Goal: Communication & Community: Answer question/provide support

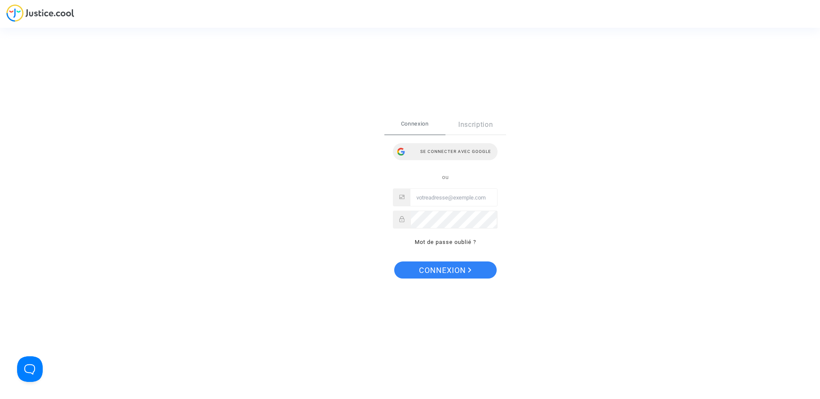
click at [455, 150] on div "Se connecter avec Google" at bounding box center [445, 151] width 105 height 17
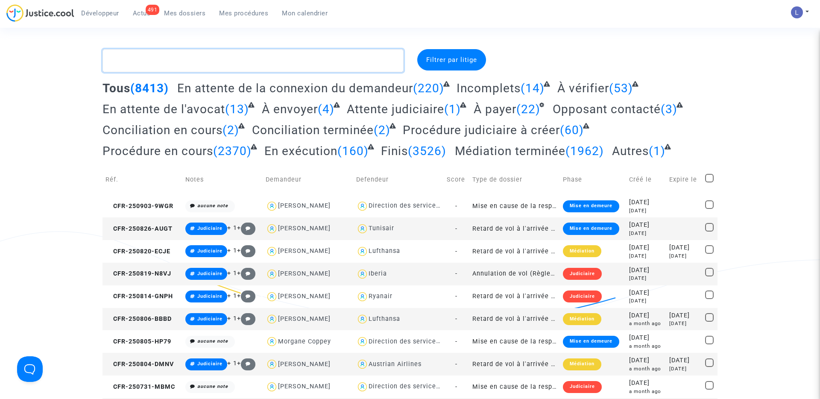
click at [160, 56] on textarea at bounding box center [253, 60] width 301 height 23
paste textarea "CFR-210602-46CG"
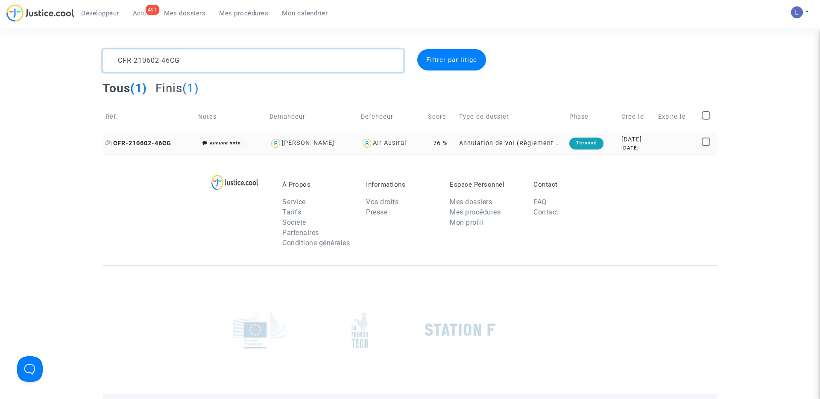
type textarea "CFR-210602-46CG"
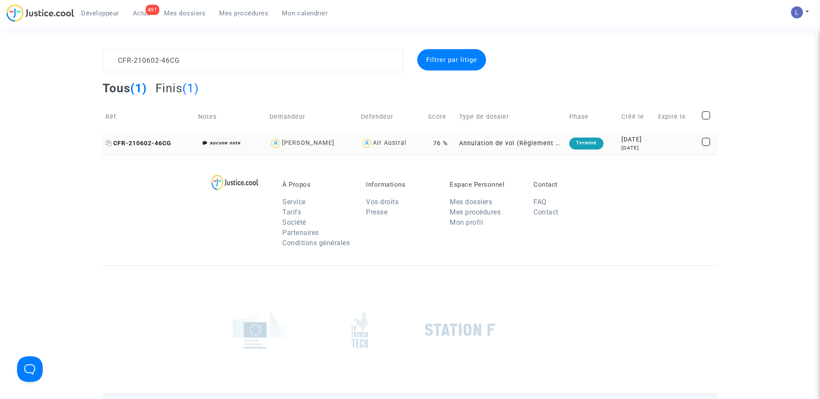
click at [132, 143] on span "CFR-210602-46CG" at bounding box center [139, 143] width 66 height 7
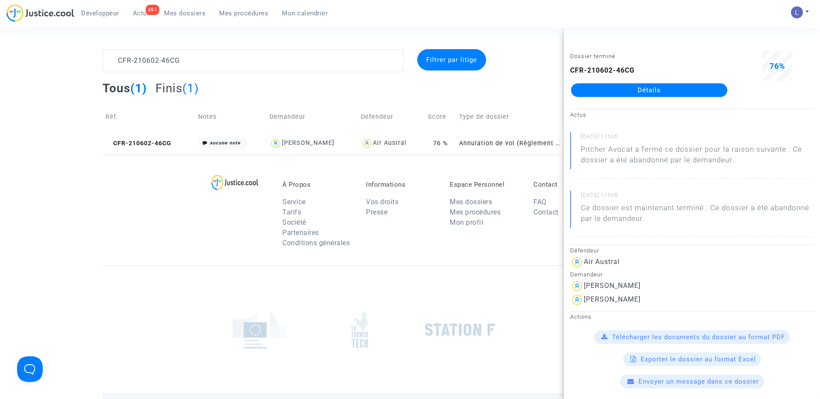
click at [684, 88] on link "Détails" at bounding box center [649, 90] width 156 height 14
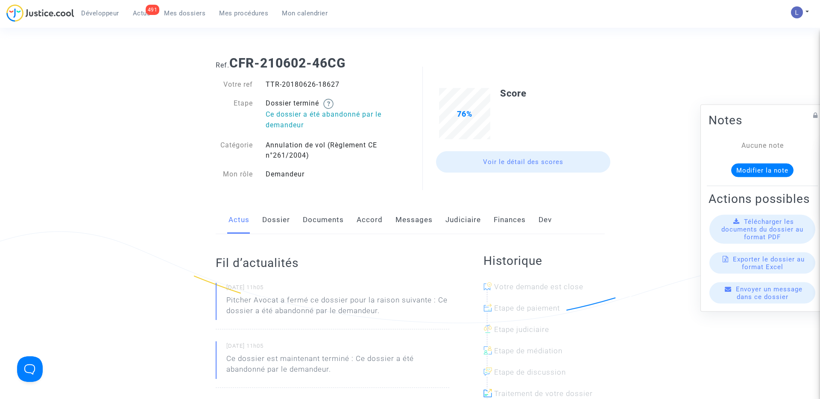
click at [469, 217] on link "Judiciaire" at bounding box center [463, 220] width 35 height 28
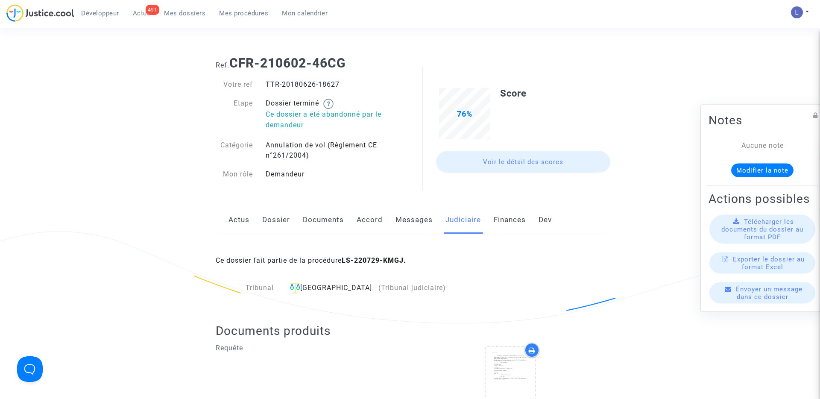
click at [413, 221] on link "Messages" at bounding box center [414, 220] width 37 height 28
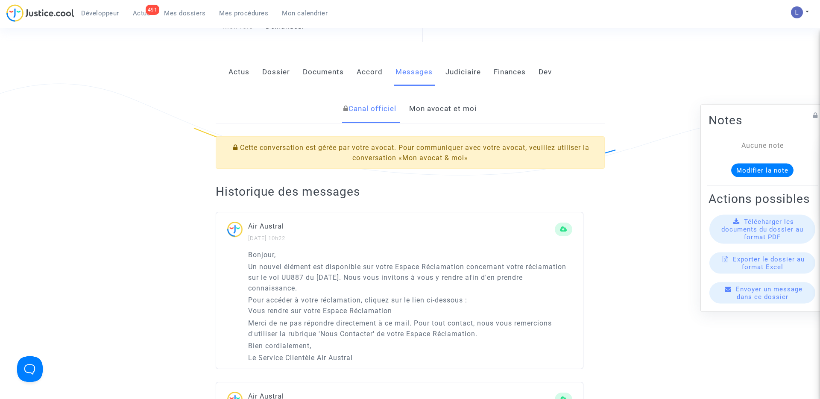
scroll to position [176, 0]
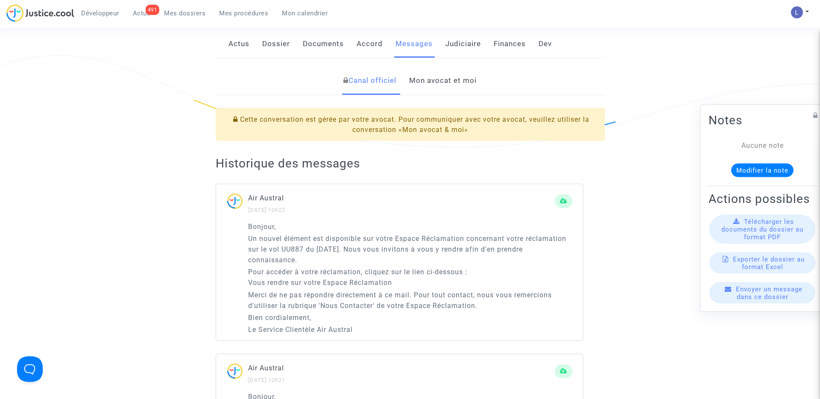
click at [440, 75] on link "Mon avocat et moi" at bounding box center [442, 81] width 67 height 28
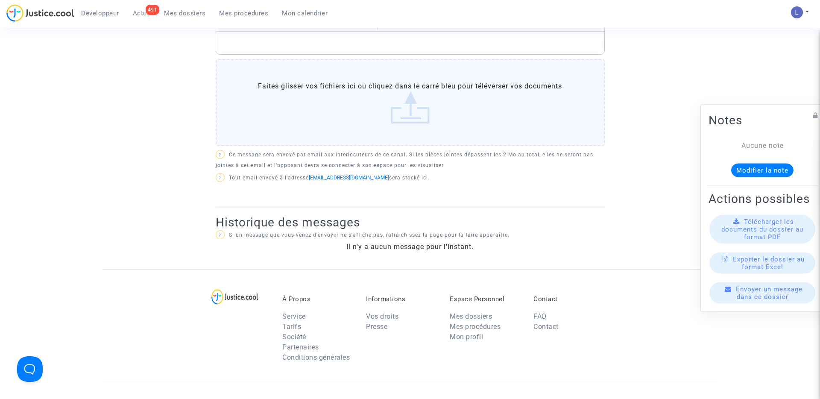
scroll to position [246, 0]
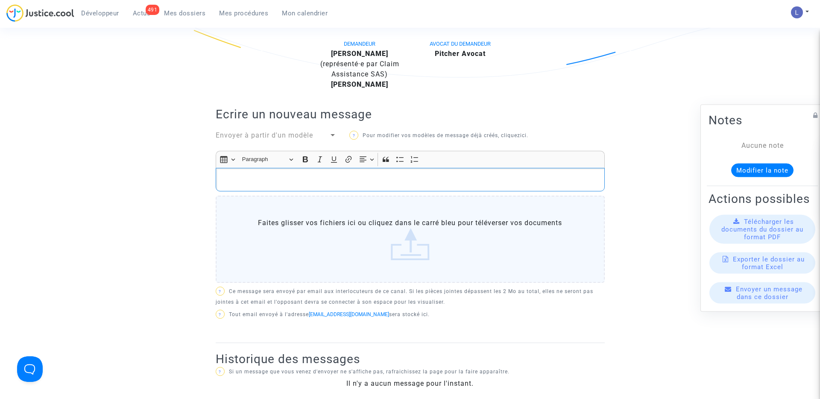
click at [297, 187] on div "Rich Text Editor, main" at bounding box center [410, 180] width 389 height 24
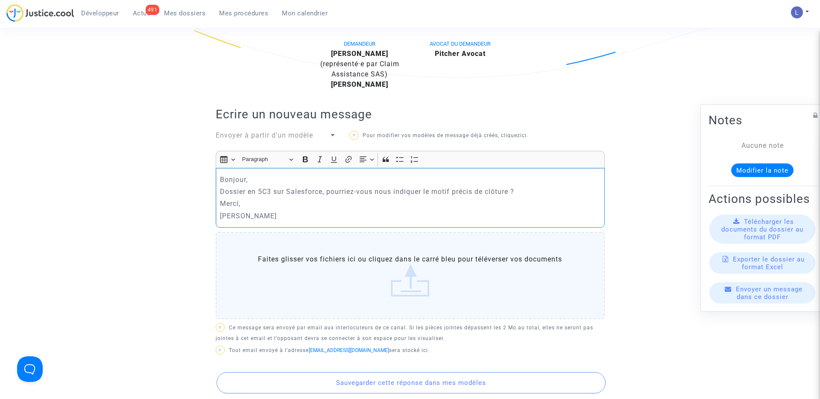
scroll to position [355, 0]
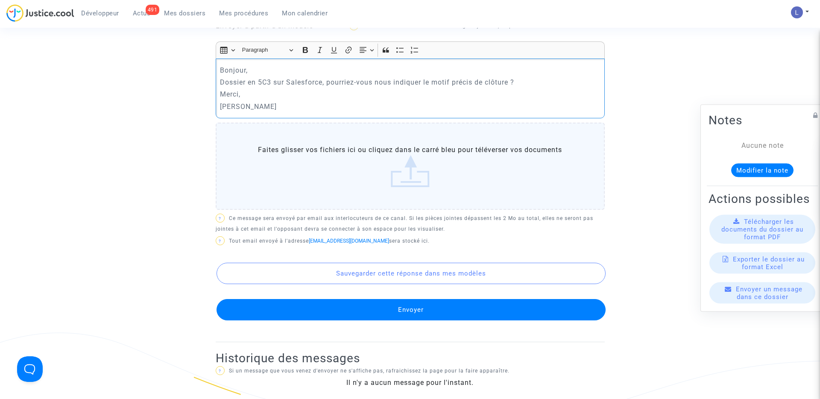
click at [402, 309] on button "Envoyer" at bounding box center [411, 309] width 389 height 21
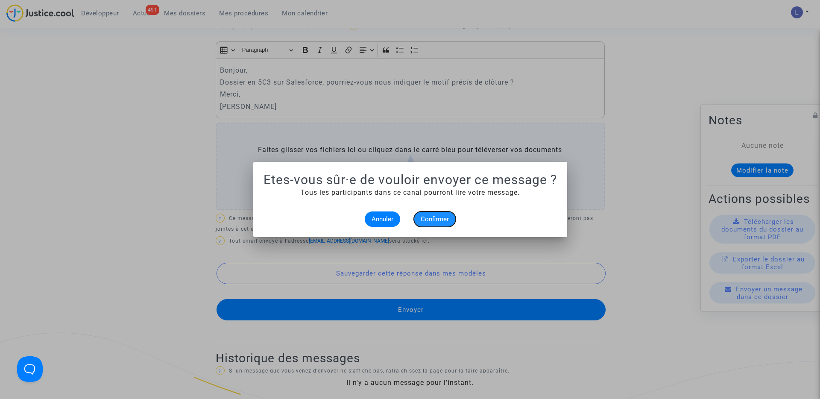
click at [433, 217] on span "Confirmer" at bounding box center [435, 219] width 28 height 8
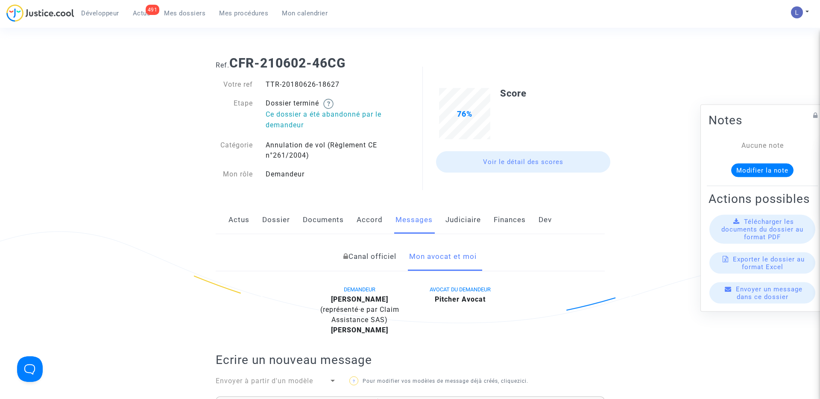
click at [141, 12] on span "Actus" at bounding box center [142, 13] width 18 height 8
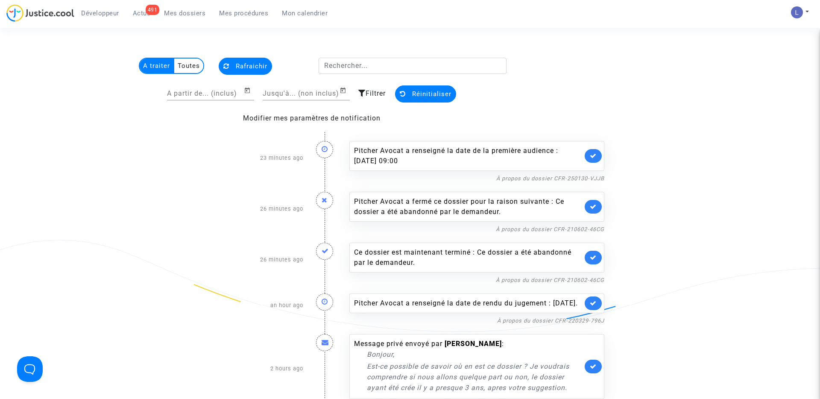
click at [194, 11] on span "Mes dossiers" at bounding box center [184, 13] width 41 height 8
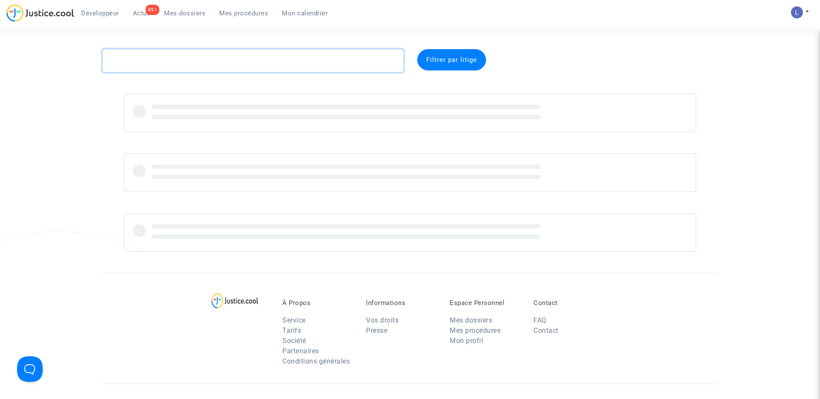
click at [178, 56] on textarea at bounding box center [253, 60] width 301 height 23
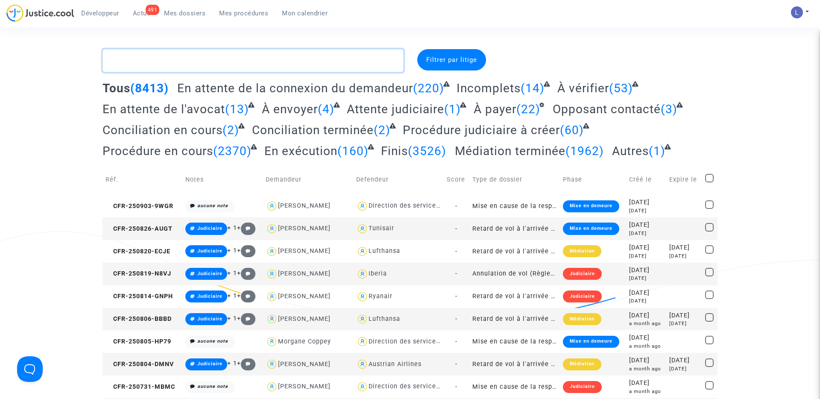
paste textarea "CFR-220329-796J"
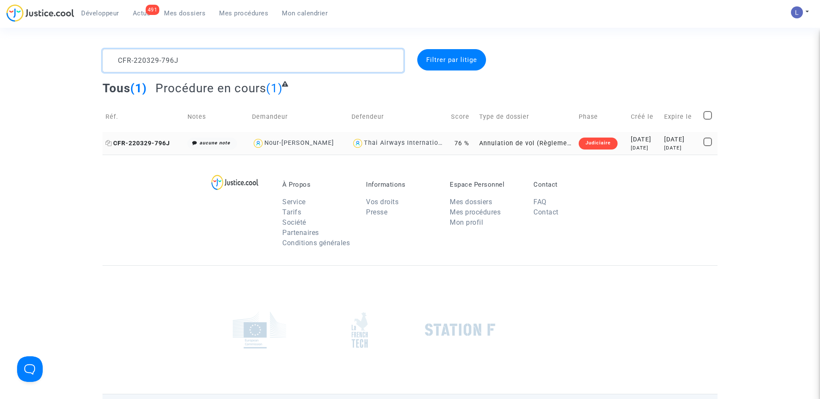
type textarea "CFR-220329-796J"
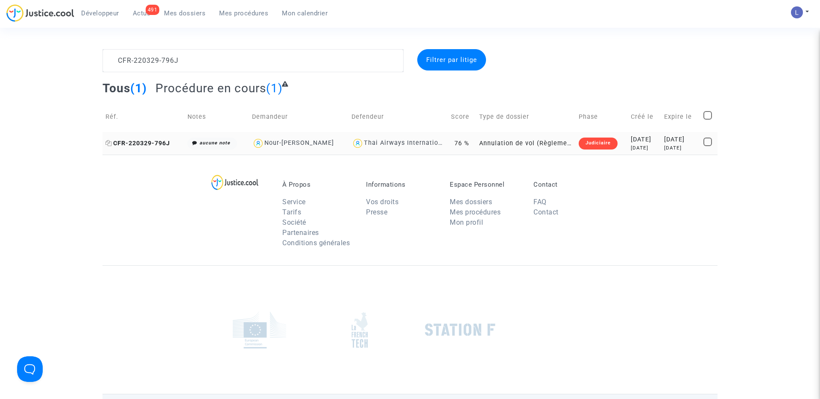
click at [152, 143] on span "CFR-220329-796J" at bounding box center [138, 143] width 65 height 7
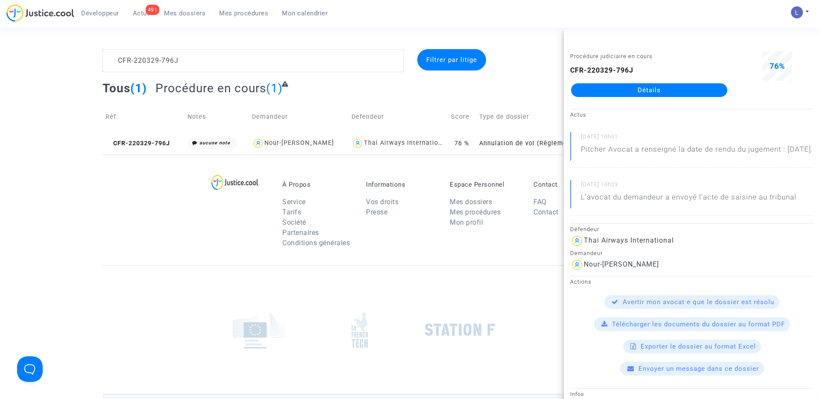
click at [663, 88] on link "Détails" at bounding box center [649, 90] width 156 height 14
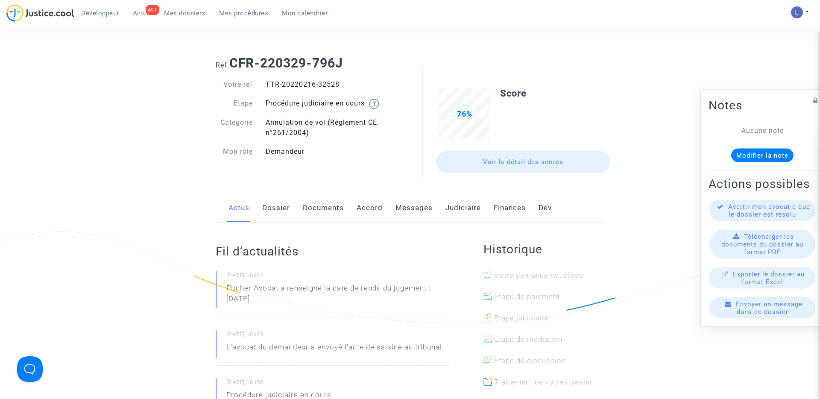
click at [460, 210] on link "Judiciaire" at bounding box center [463, 208] width 35 height 28
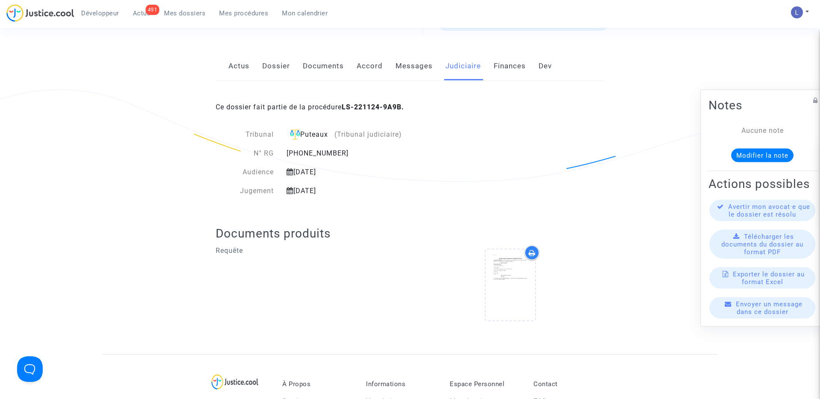
scroll to position [142, 0]
click at [135, 14] on span "Actus" at bounding box center [142, 13] width 18 height 8
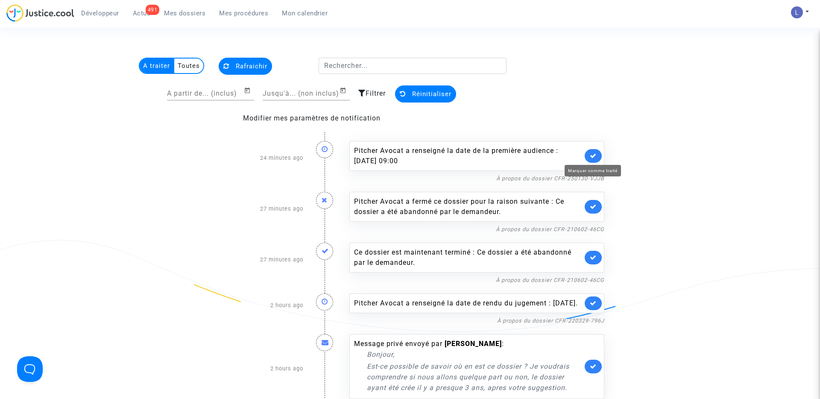
click at [594, 155] on icon at bounding box center [593, 156] width 7 height 6
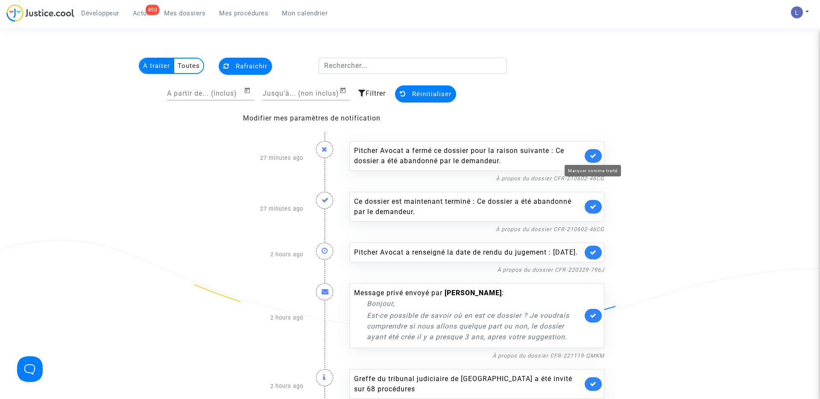
click at [594, 155] on icon at bounding box center [593, 156] width 7 height 6
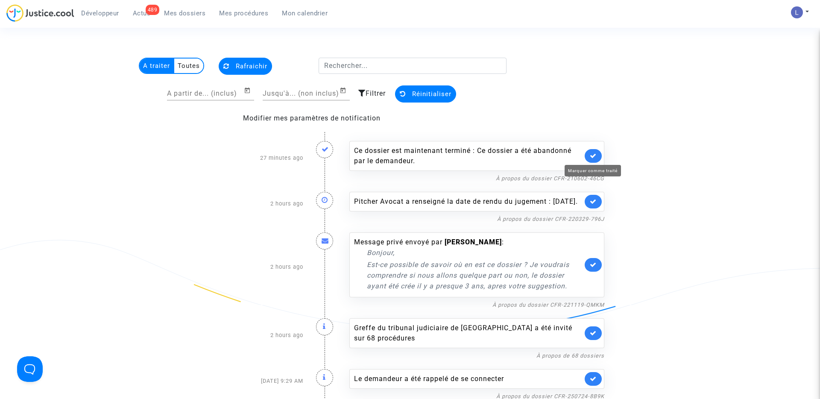
click at [594, 155] on icon at bounding box center [593, 156] width 7 height 6
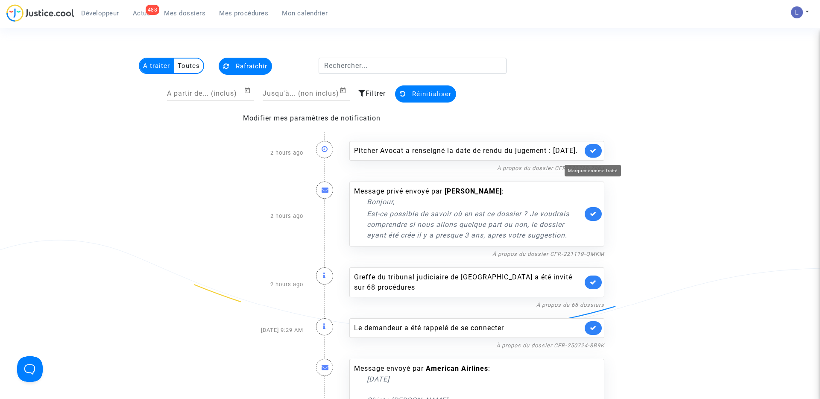
click at [594, 154] on icon at bounding box center [593, 150] width 7 height 6
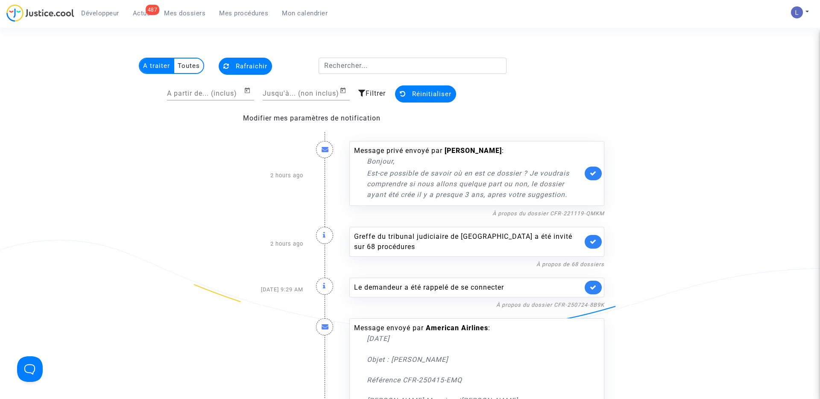
click at [596, 168] on link at bounding box center [593, 174] width 17 height 14
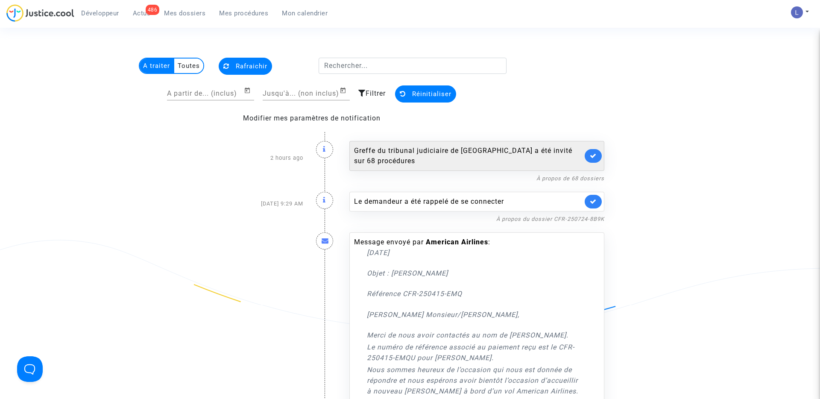
click at [593, 152] on link at bounding box center [593, 156] width 17 height 14
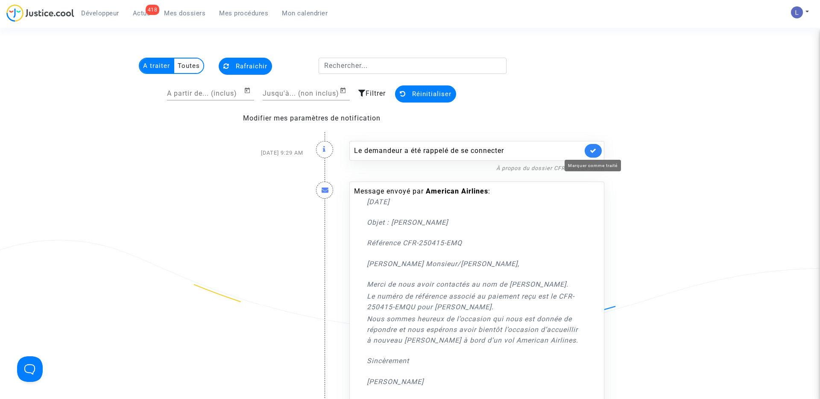
click at [593, 152] on icon at bounding box center [593, 150] width 7 height 6
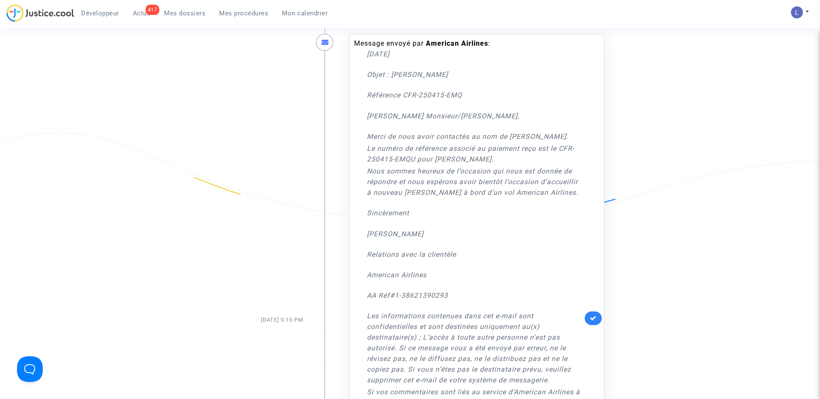
scroll to position [111, 0]
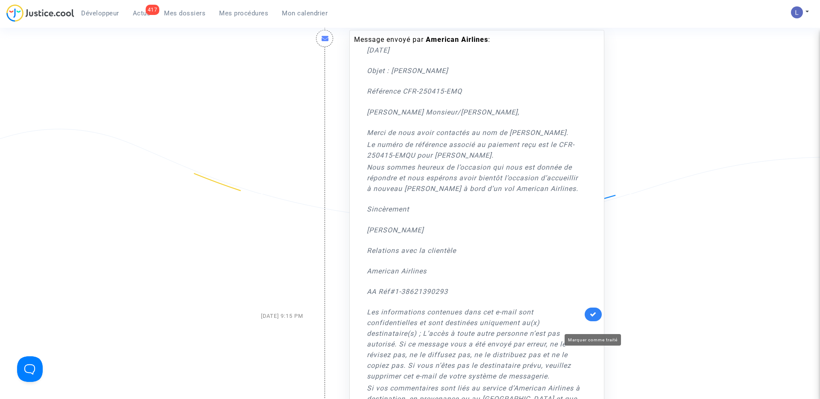
click at [594, 317] on icon at bounding box center [593, 314] width 7 height 6
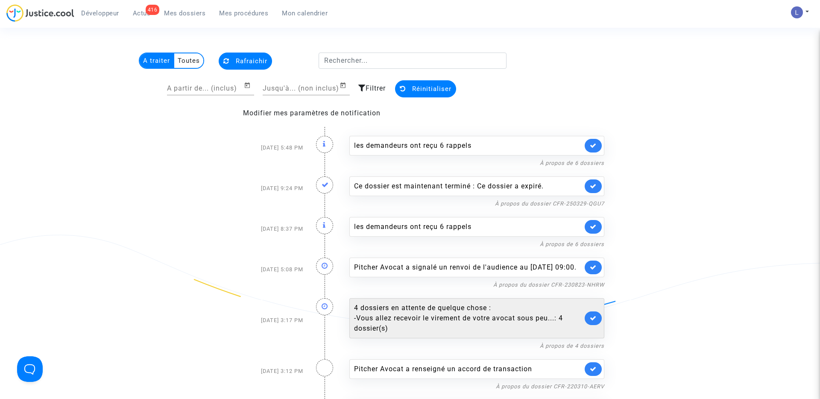
scroll to position [3, 0]
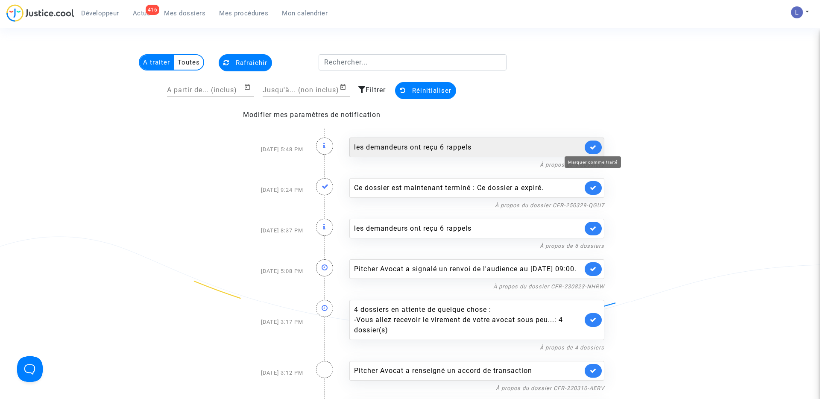
click at [596, 146] on icon at bounding box center [593, 147] width 7 height 6
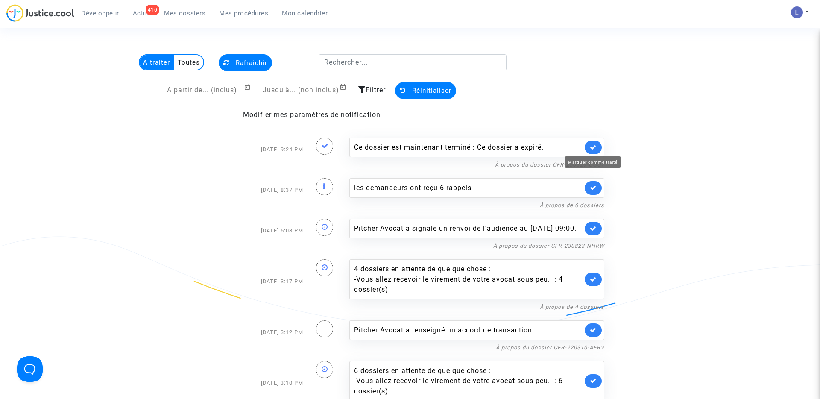
click at [596, 146] on icon at bounding box center [593, 147] width 7 height 6
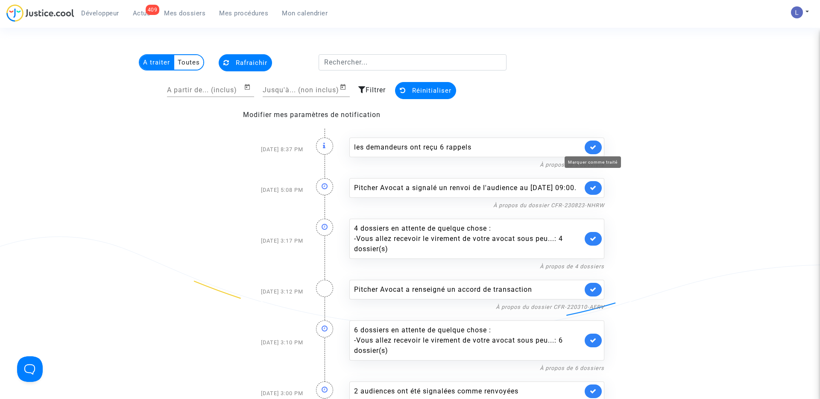
click at [596, 146] on icon at bounding box center [593, 147] width 7 height 6
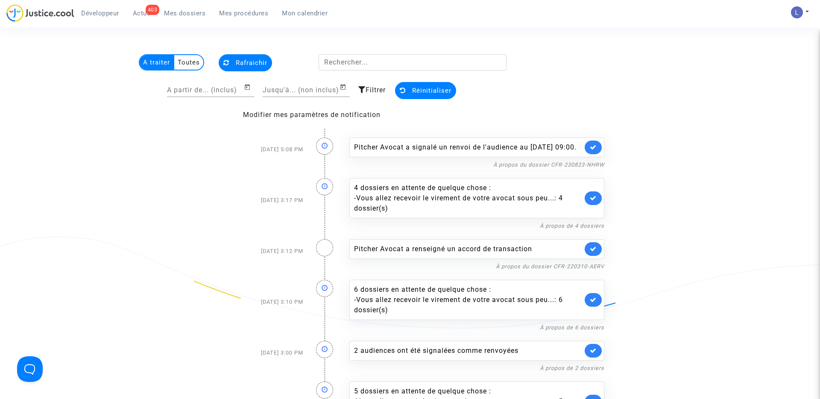
click at [596, 146] on link at bounding box center [593, 148] width 17 height 14
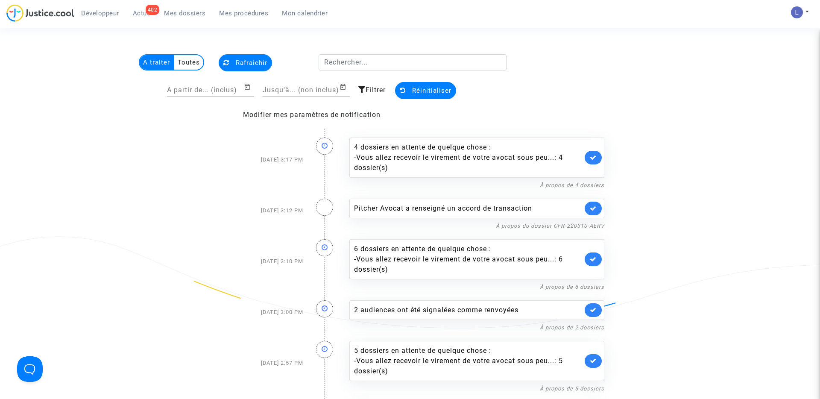
click at [596, 146] on div "4 dossiers en attente de quelque chose : - Vous allez recevoir le virement de v…" at bounding box center [476, 158] width 255 height 40
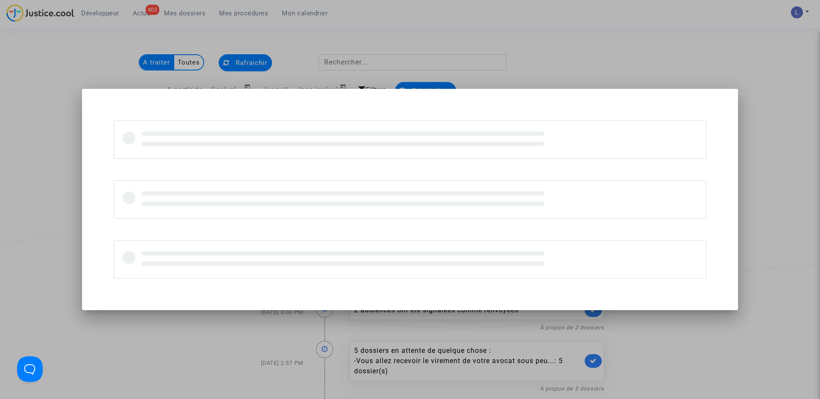
scroll to position [0, 0]
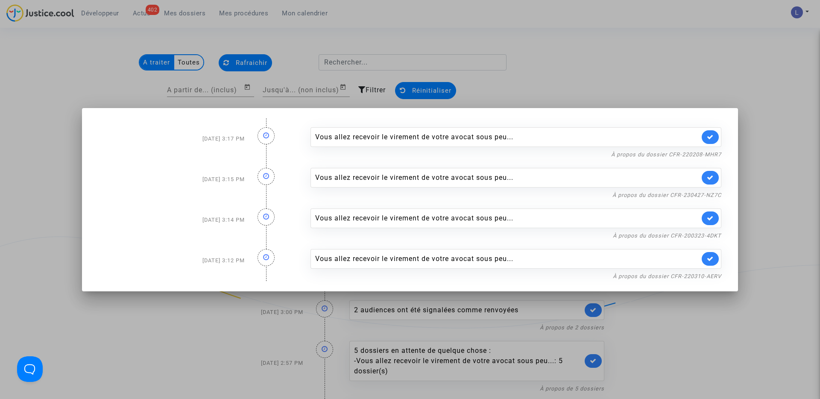
click at [613, 37] on div at bounding box center [410, 199] width 820 height 399
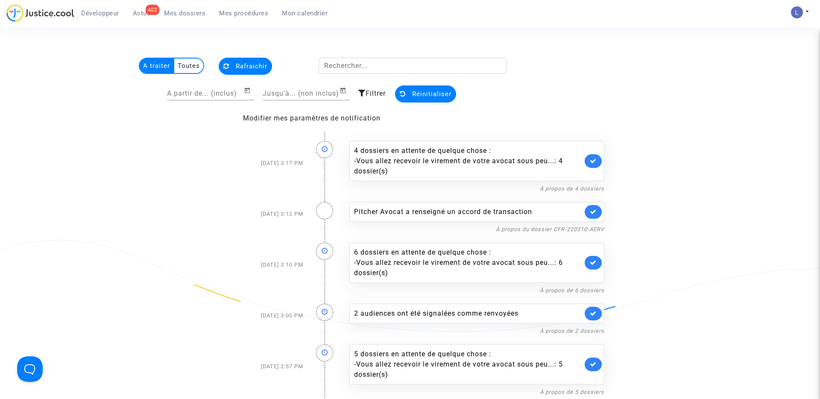
scroll to position [3, 0]
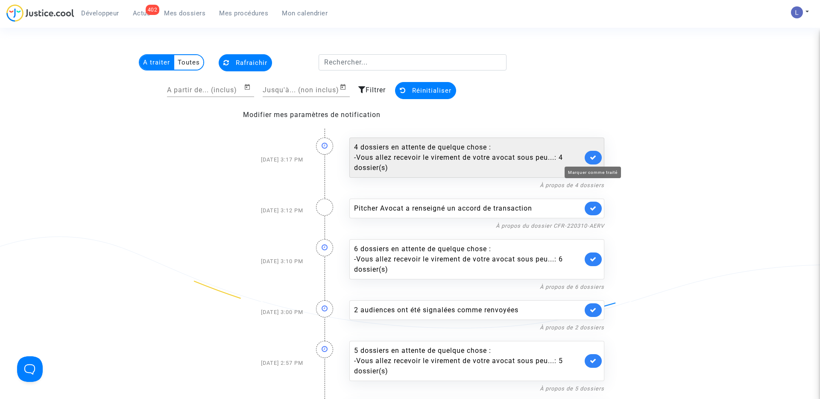
click at [593, 160] on icon at bounding box center [593, 157] width 7 height 6
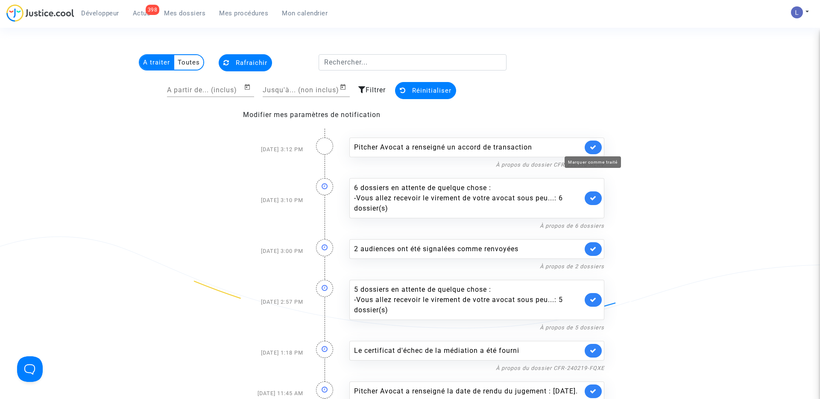
click at [593, 146] on icon at bounding box center [593, 147] width 7 height 6
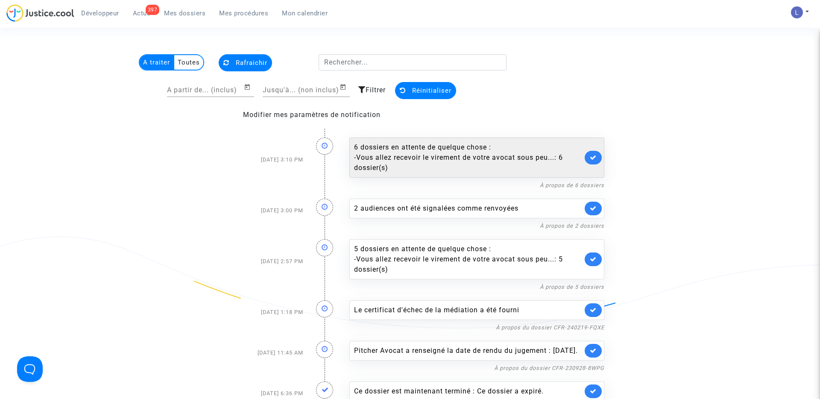
click at [594, 152] on link at bounding box center [593, 158] width 17 height 14
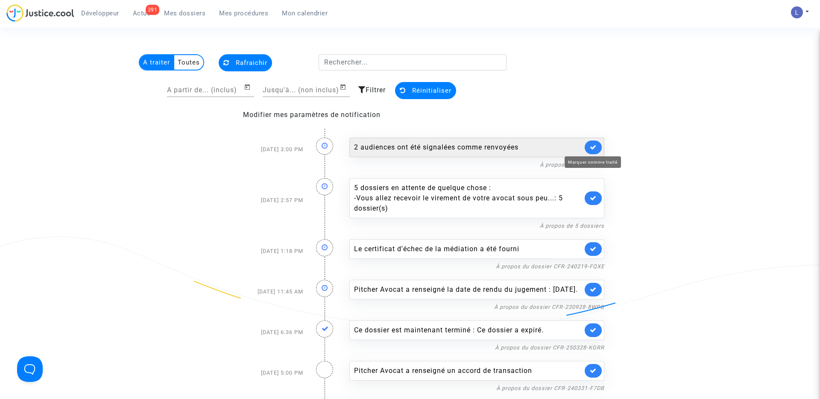
click at [594, 146] on icon at bounding box center [593, 147] width 7 height 6
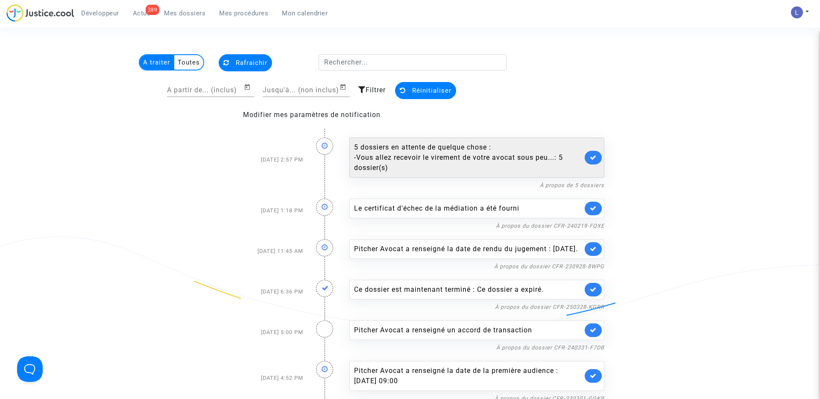
click at [594, 153] on link at bounding box center [593, 158] width 17 height 14
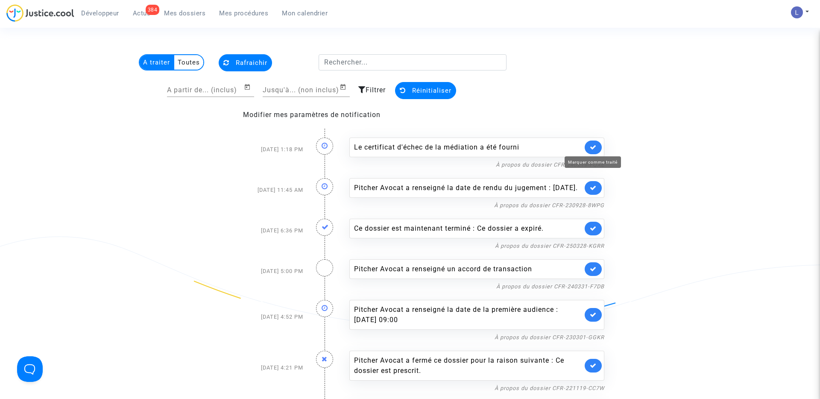
click at [593, 144] on icon at bounding box center [593, 147] width 7 height 6
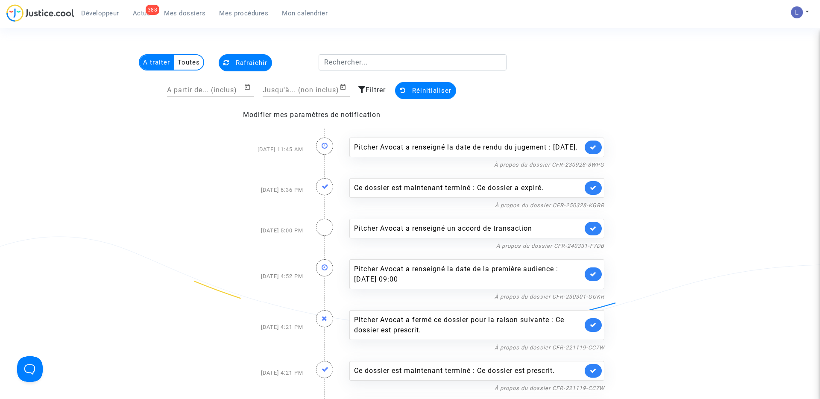
click at [593, 146] on link at bounding box center [593, 148] width 17 height 14
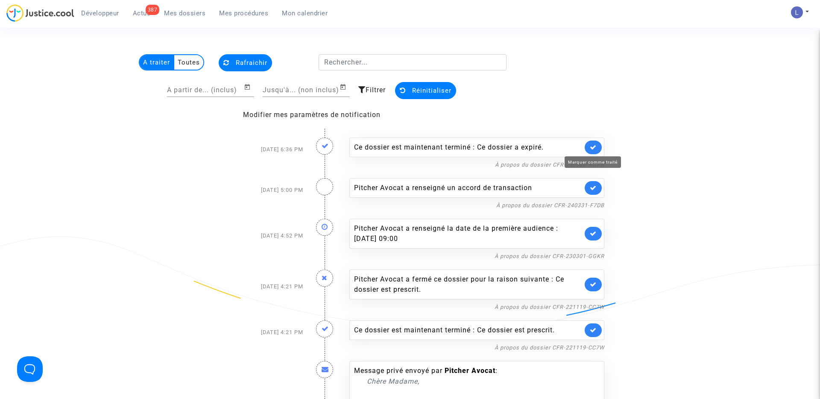
click at [593, 146] on icon at bounding box center [593, 147] width 7 height 6
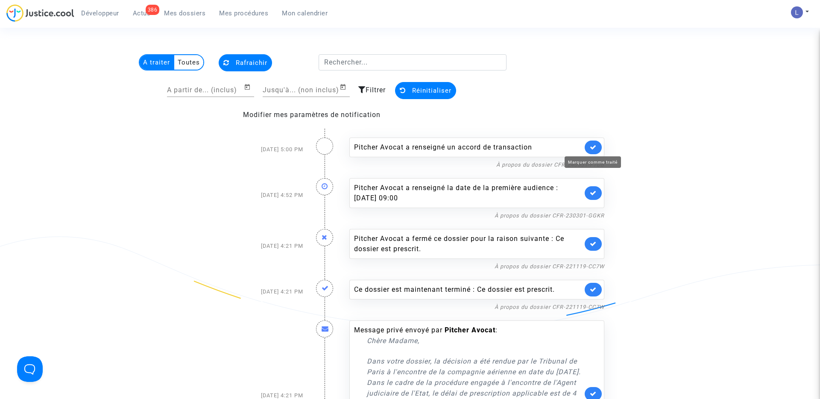
click at [593, 146] on icon at bounding box center [593, 147] width 7 height 6
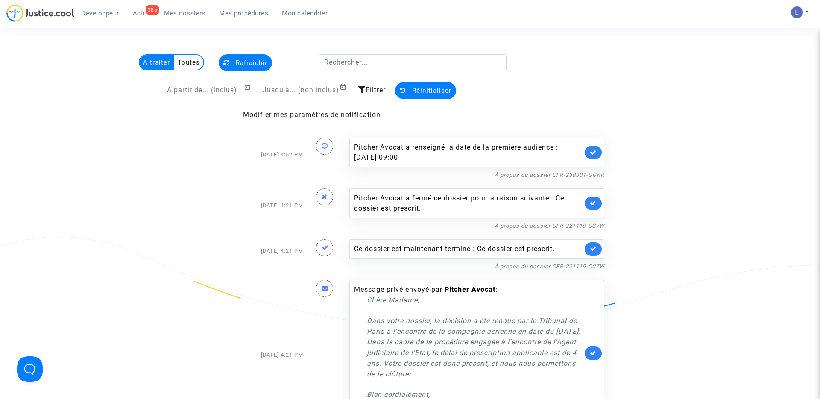
click at [593, 146] on link at bounding box center [593, 153] width 17 height 14
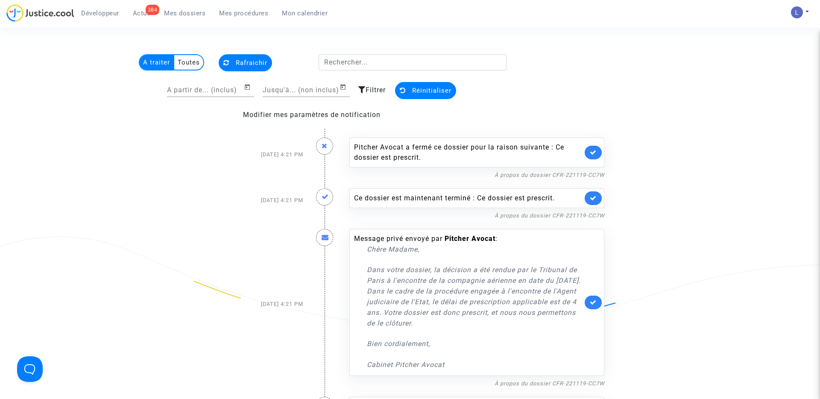
click at [593, 146] on link at bounding box center [593, 153] width 17 height 14
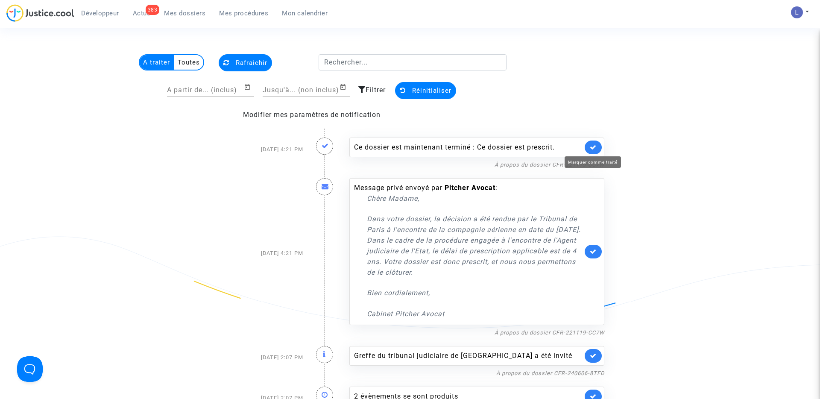
click at [593, 146] on icon at bounding box center [593, 147] width 7 height 6
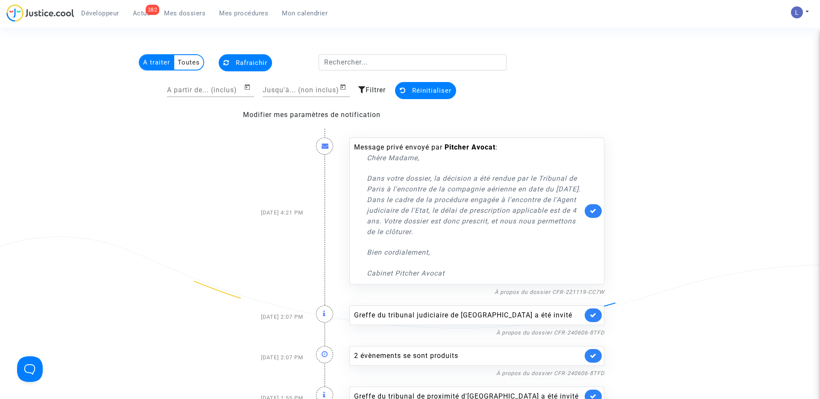
click at [592, 205] on link at bounding box center [593, 211] width 17 height 14
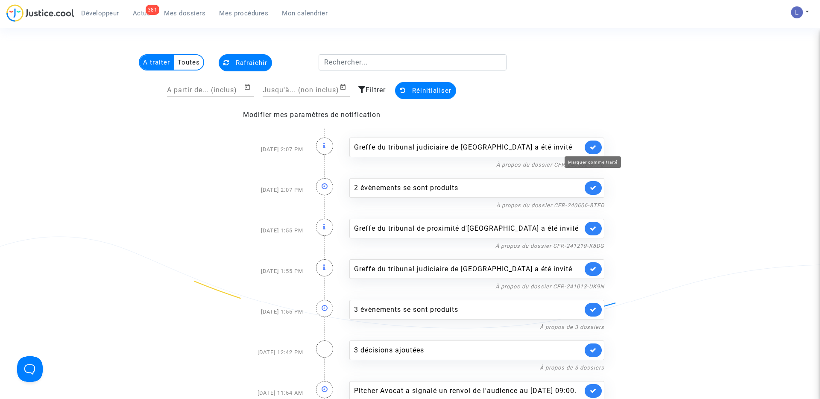
click at [595, 146] on icon at bounding box center [593, 147] width 7 height 6
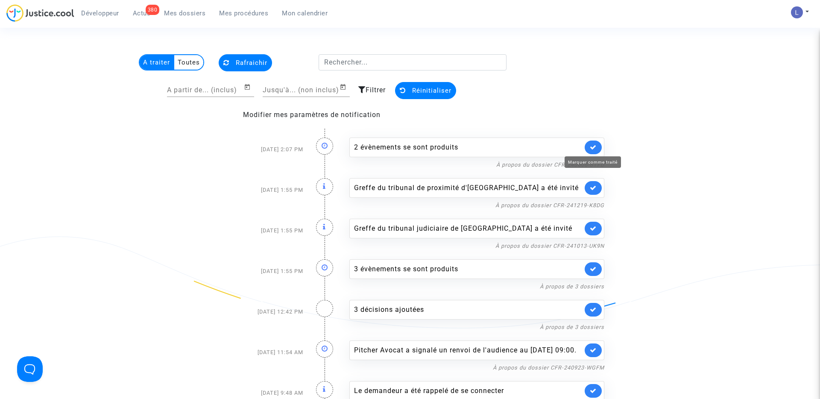
click at [595, 146] on icon at bounding box center [593, 147] width 7 height 6
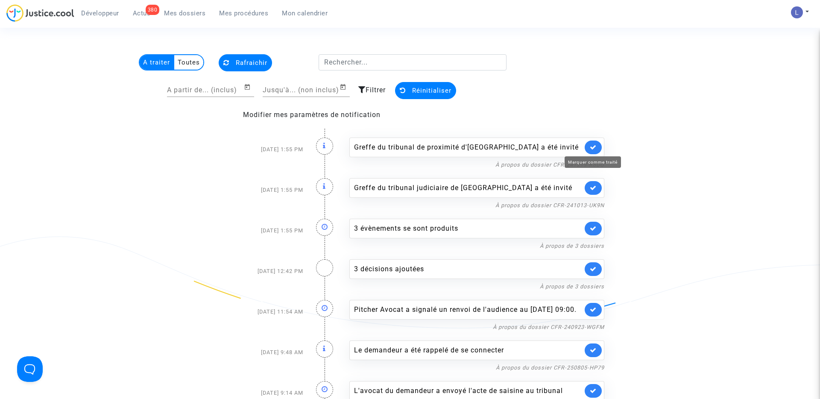
click at [595, 146] on icon at bounding box center [593, 147] width 7 height 6
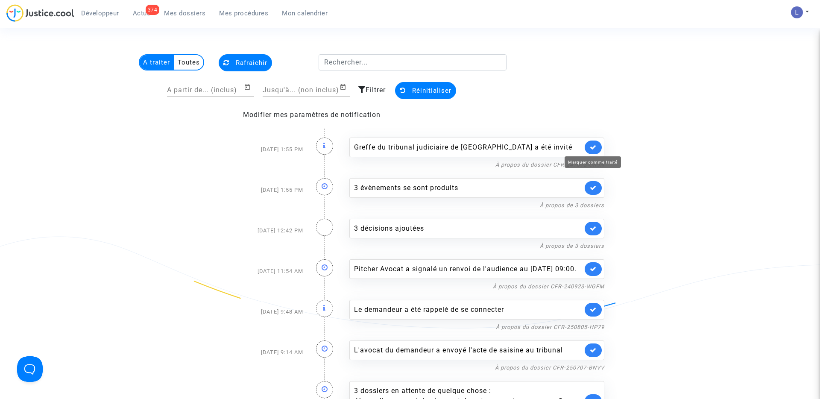
click at [595, 146] on icon at bounding box center [593, 147] width 7 height 6
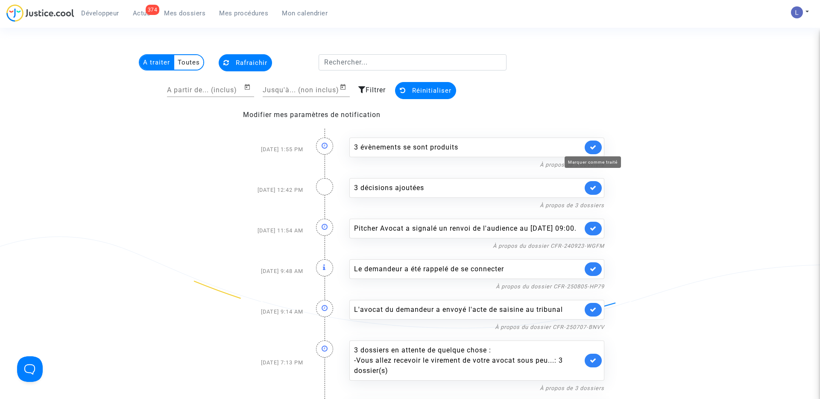
click at [595, 146] on icon at bounding box center [593, 147] width 7 height 6
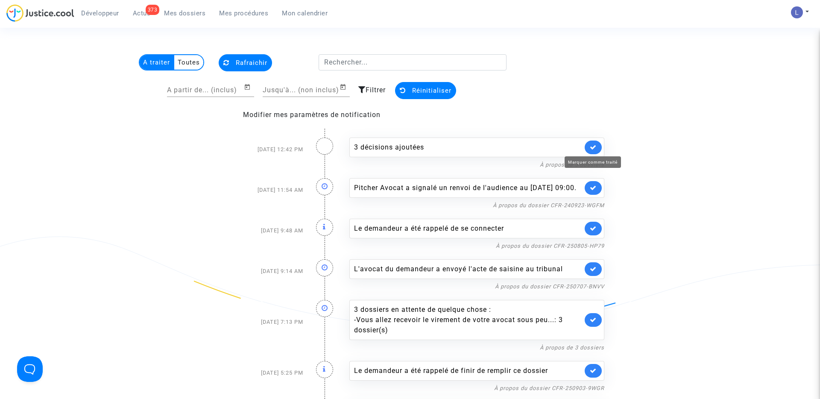
click at [595, 146] on icon at bounding box center [593, 147] width 7 height 6
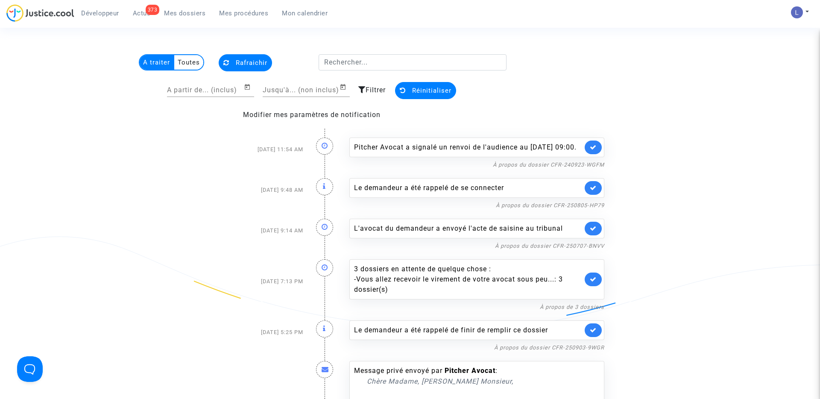
click at [595, 146] on link at bounding box center [593, 148] width 17 height 14
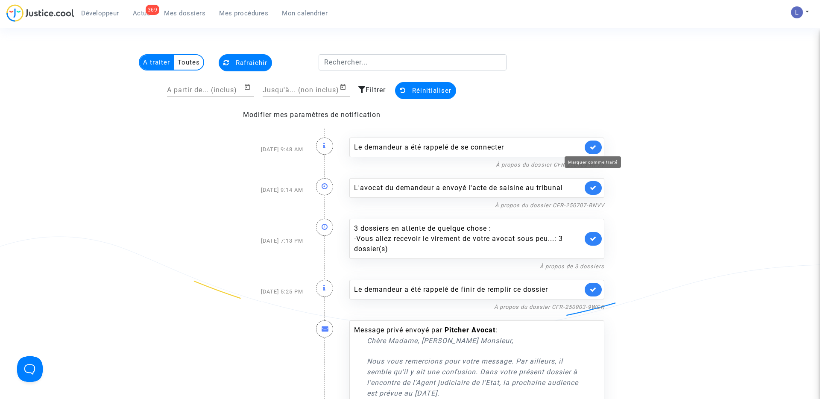
click at [595, 146] on icon at bounding box center [593, 147] width 7 height 6
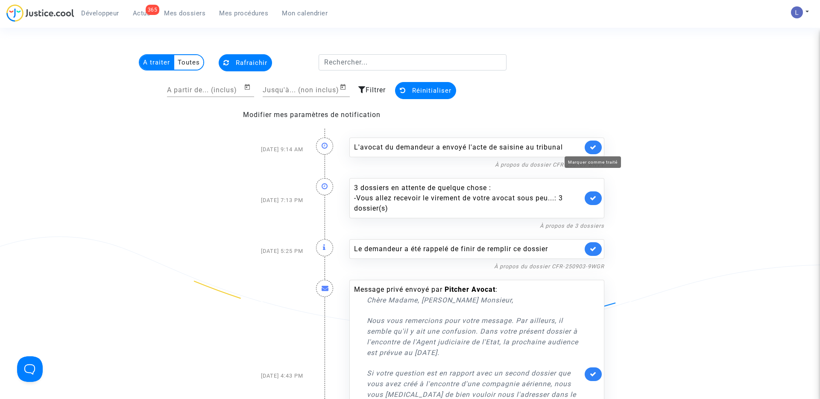
click at [595, 146] on icon at bounding box center [593, 147] width 7 height 6
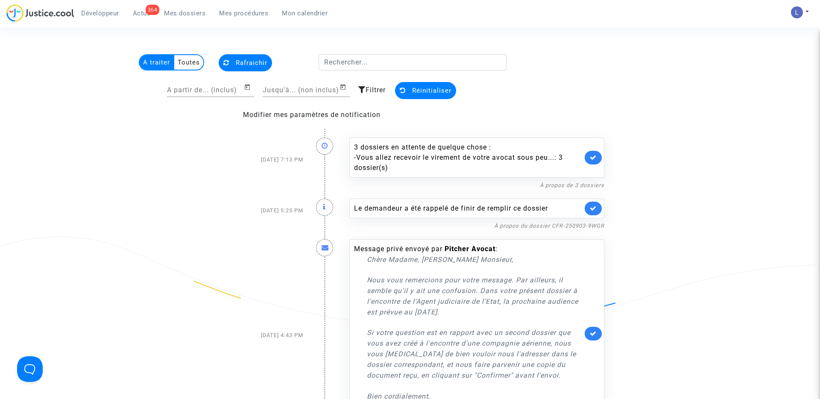
click at [595, 146] on div "3 dossiers en attente de quelque chose : - Vous allez recevoir le virement de v…" at bounding box center [476, 158] width 255 height 40
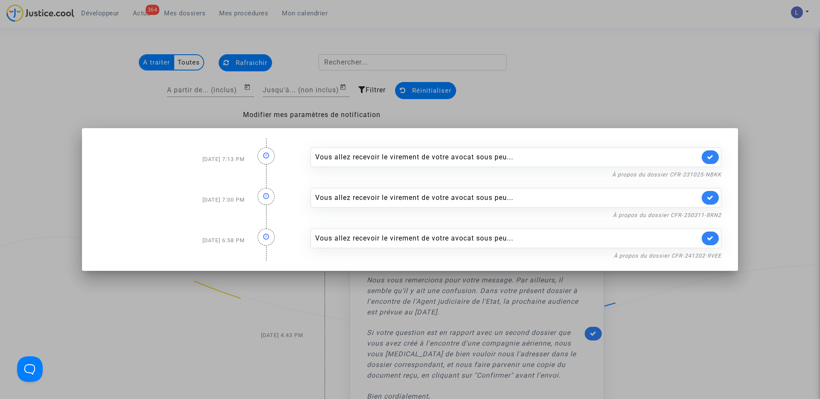
click at [600, 29] on div at bounding box center [410, 199] width 820 height 399
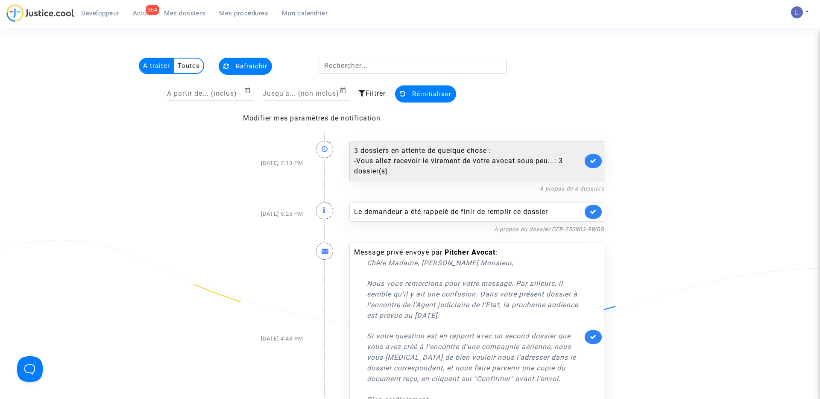
scroll to position [3, 0]
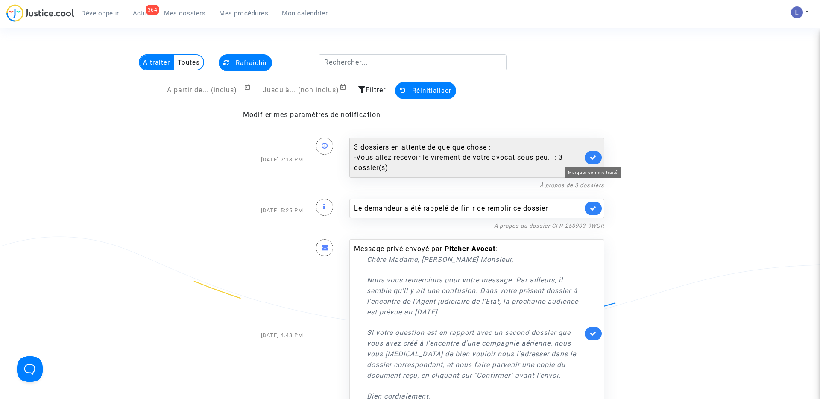
click at [590, 155] on icon at bounding box center [593, 157] width 7 height 6
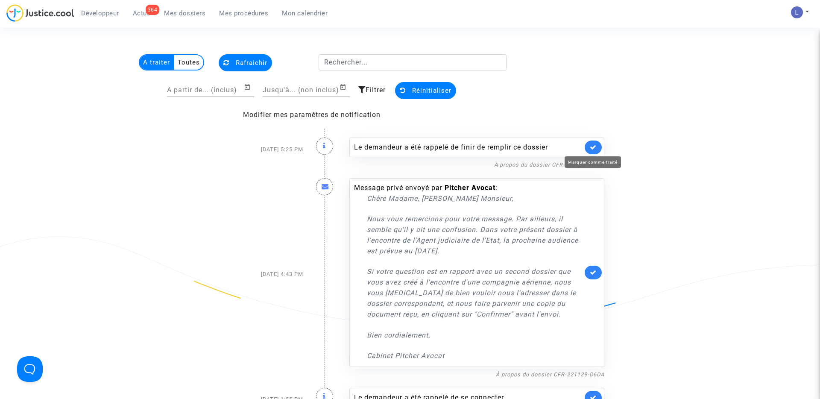
click at [592, 147] on icon at bounding box center [593, 147] width 7 height 6
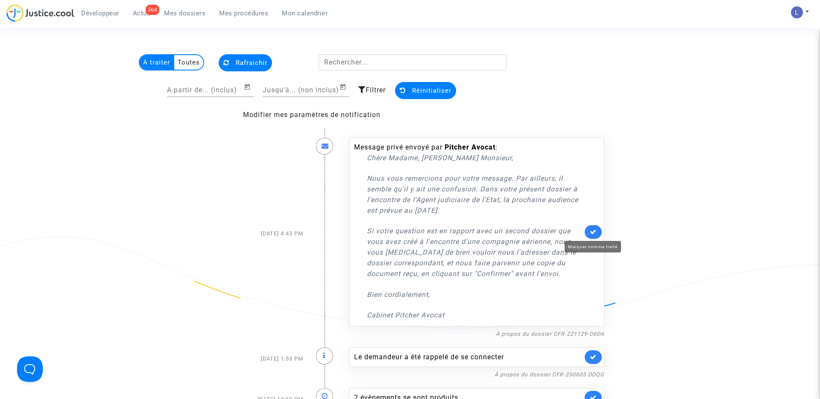
click at [594, 228] on link at bounding box center [593, 232] width 17 height 14
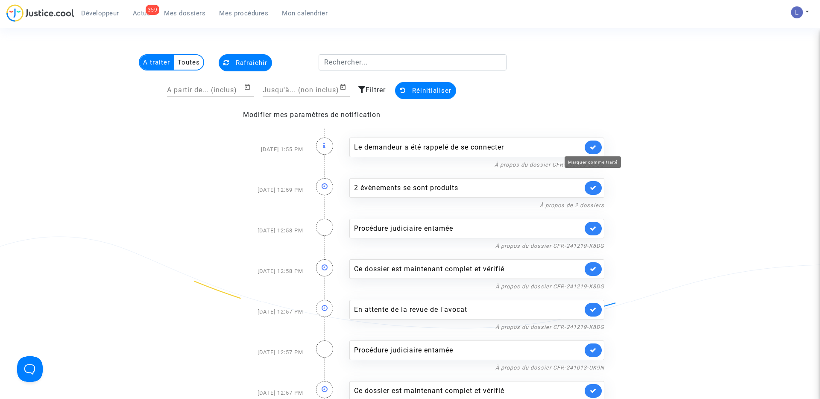
click at [593, 149] on icon at bounding box center [593, 147] width 7 height 6
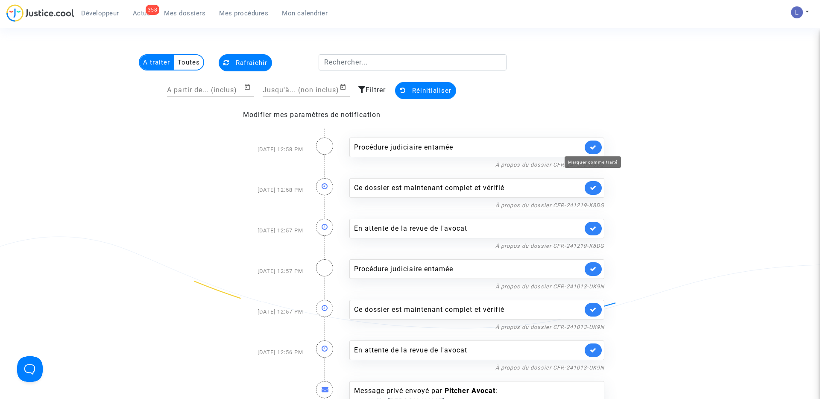
click at [593, 149] on icon at bounding box center [593, 147] width 7 height 6
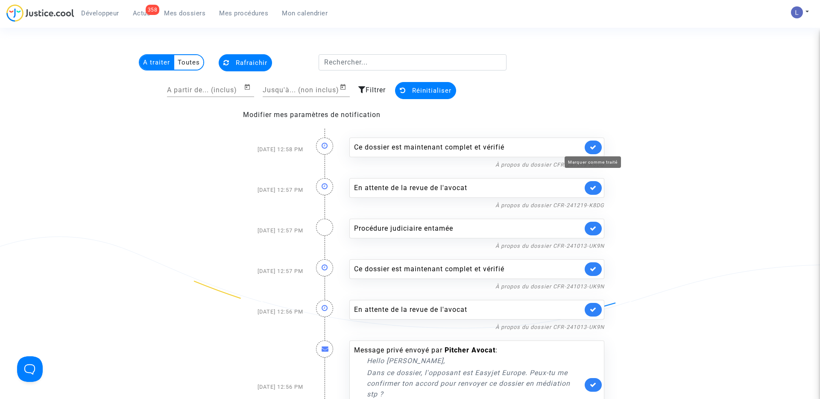
click at [593, 149] on icon at bounding box center [593, 147] width 7 height 6
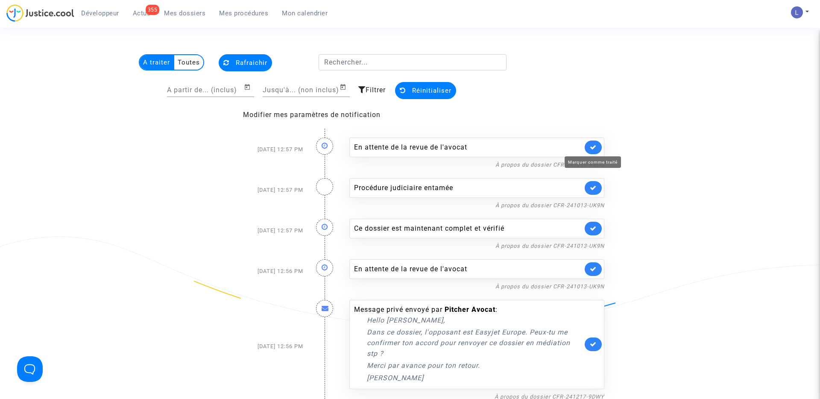
click at [593, 149] on icon at bounding box center [593, 147] width 7 height 6
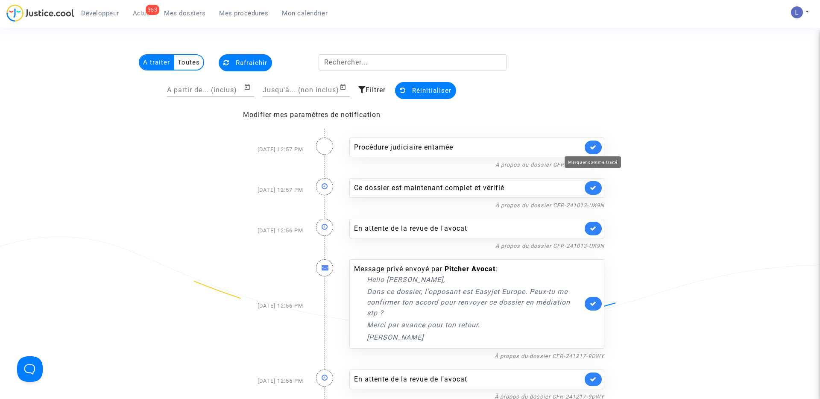
click at [593, 149] on icon at bounding box center [593, 147] width 7 height 6
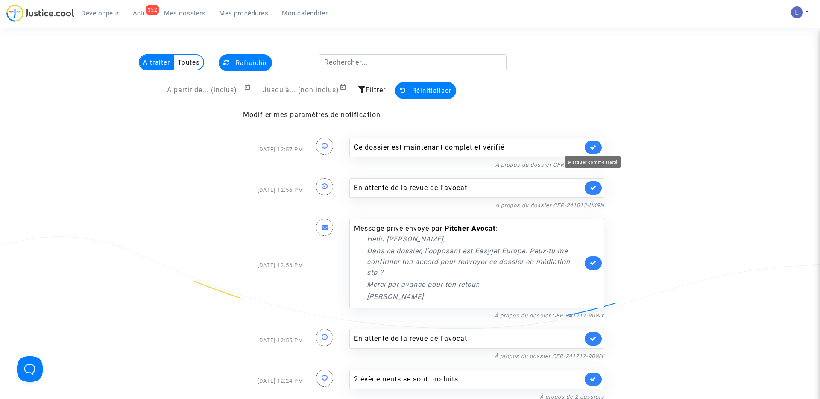
click at [593, 149] on icon at bounding box center [593, 147] width 7 height 6
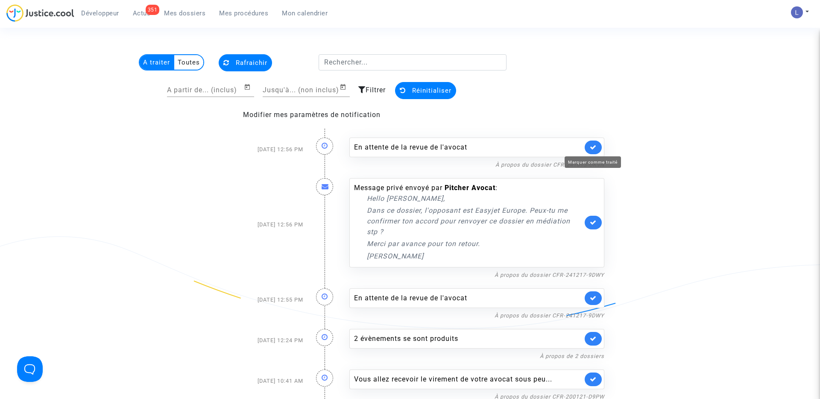
click at [593, 149] on icon at bounding box center [593, 147] width 7 height 6
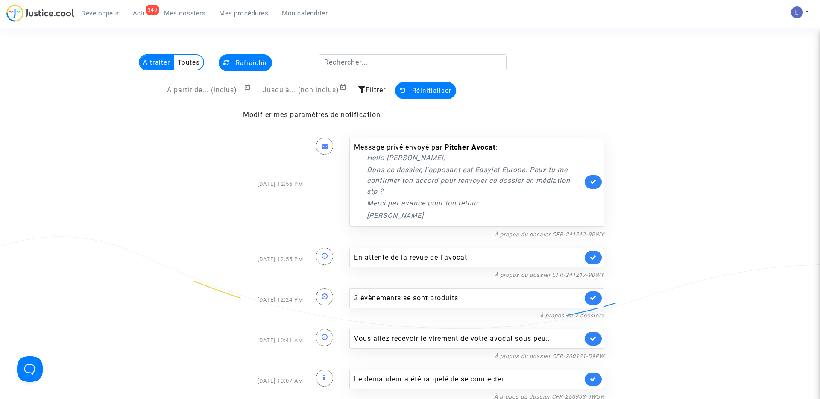
click at [593, 176] on link at bounding box center [593, 182] width 17 height 14
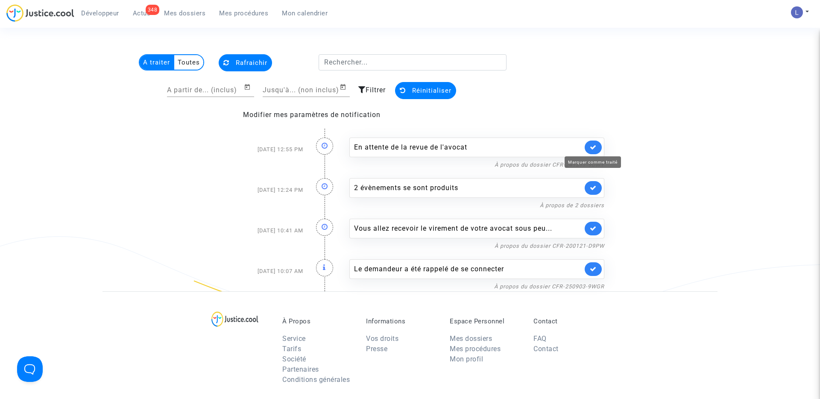
click at [595, 147] on icon at bounding box center [593, 147] width 7 height 6
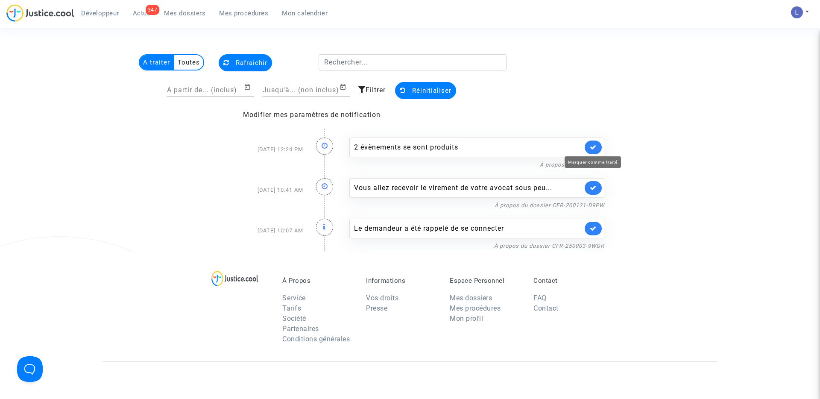
click at [595, 147] on icon at bounding box center [593, 147] width 7 height 6
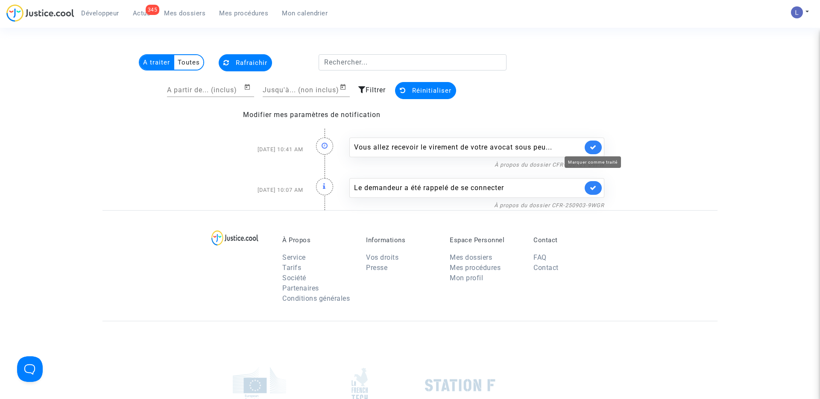
click at [595, 147] on icon at bounding box center [593, 147] width 7 height 6
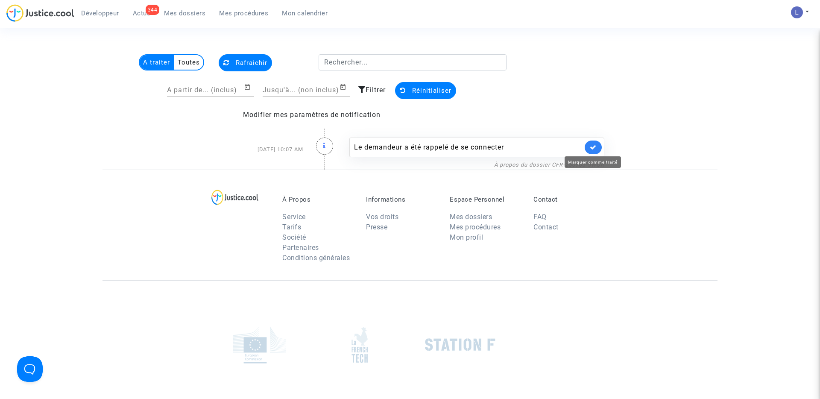
click at [595, 147] on icon at bounding box center [593, 147] width 7 height 6
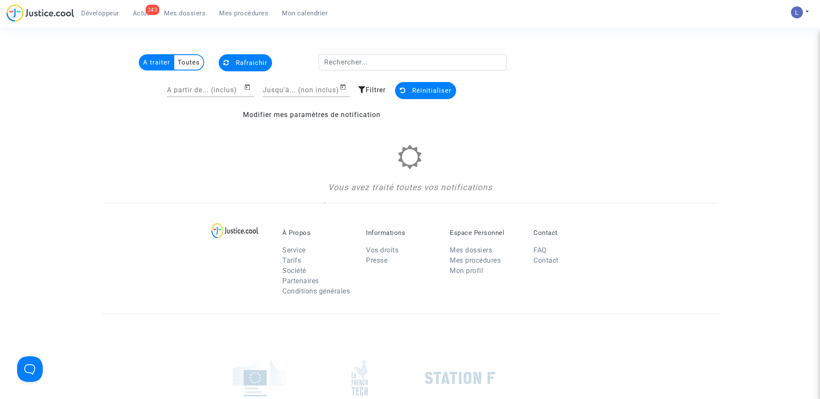
click at [251, 58] on button "Rafraichir" at bounding box center [245, 62] width 53 height 17
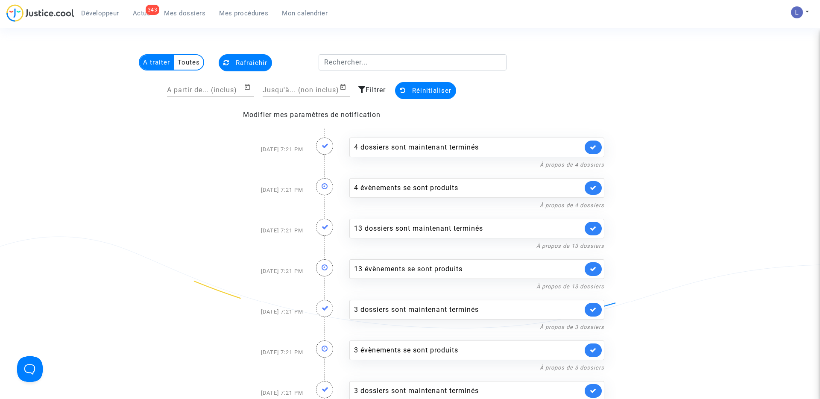
click at [183, 57] on multi-toggle-item "Toutes" at bounding box center [188, 62] width 29 height 15
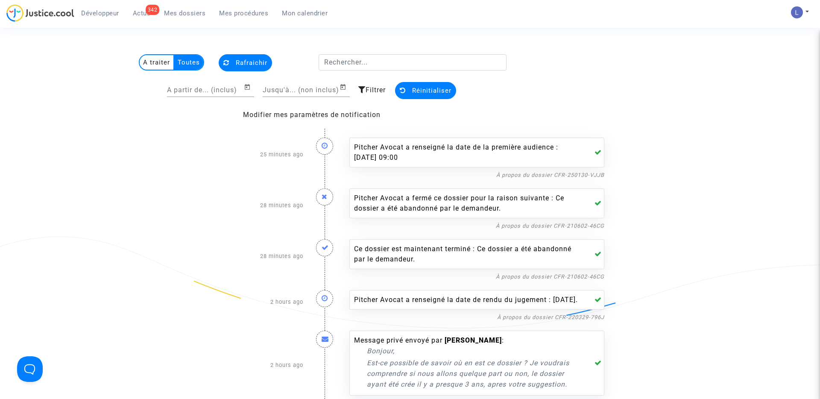
click at [157, 64] on multi-toggle-item "A traiter" at bounding box center [157, 62] width 35 height 15
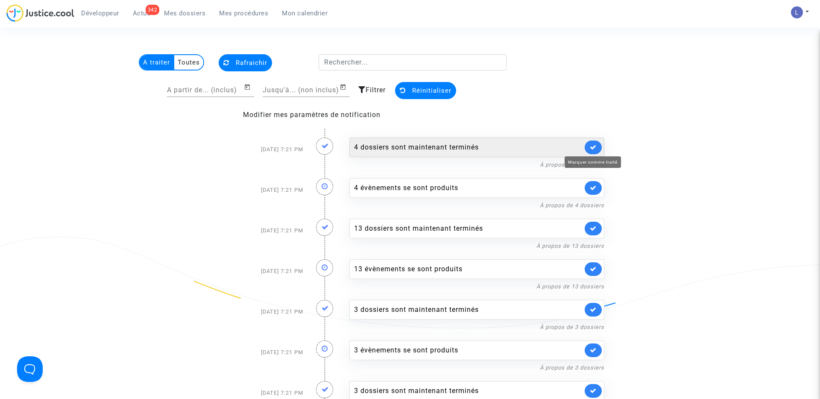
click at [594, 147] on icon at bounding box center [593, 147] width 7 height 6
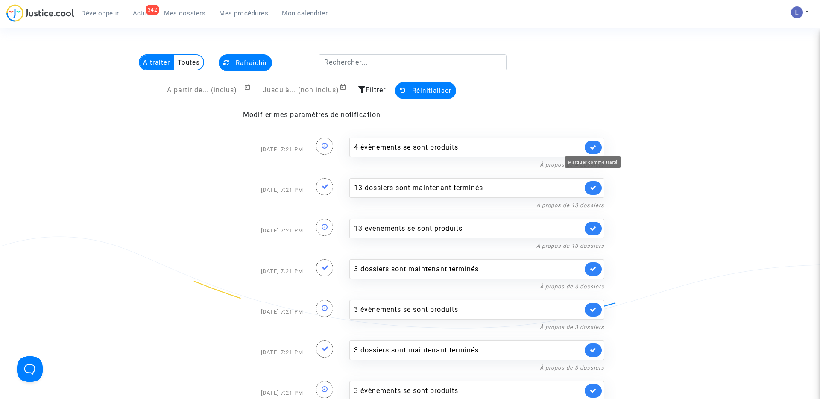
click at [594, 147] on icon at bounding box center [593, 147] width 7 height 6
click at [594, 185] on icon at bounding box center [593, 188] width 7 height 6
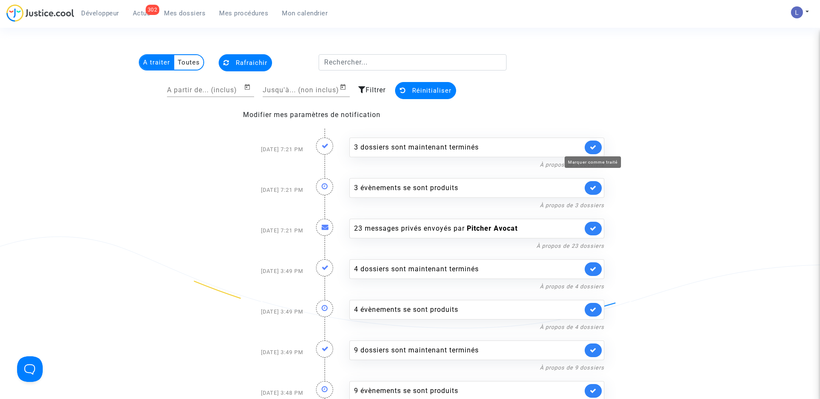
click at [594, 147] on icon at bounding box center [593, 147] width 7 height 6
click at [594, 185] on icon at bounding box center [593, 188] width 7 height 6
click at [594, 147] on icon at bounding box center [593, 147] width 7 height 6
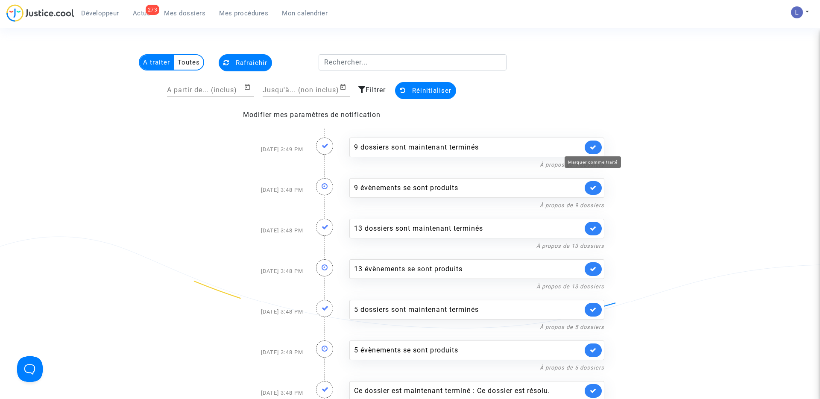
click at [594, 147] on icon at bounding box center [593, 147] width 7 height 6
click at [594, 185] on icon at bounding box center [593, 188] width 7 height 6
click at [594, 147] on icon at bounding box center [593, 147] width 7 height 6
click at [594, 185] on icon at bounding box center [593, 188] width 7 height 6
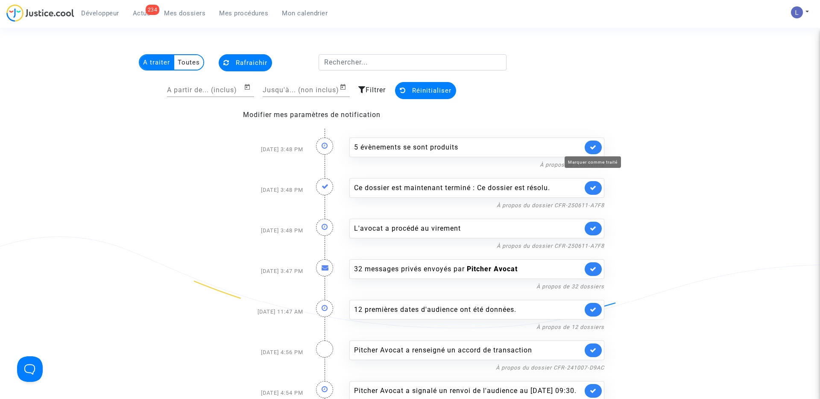
click at [594, 147] on icon at bounding box center [593, 147] width 7 height 6
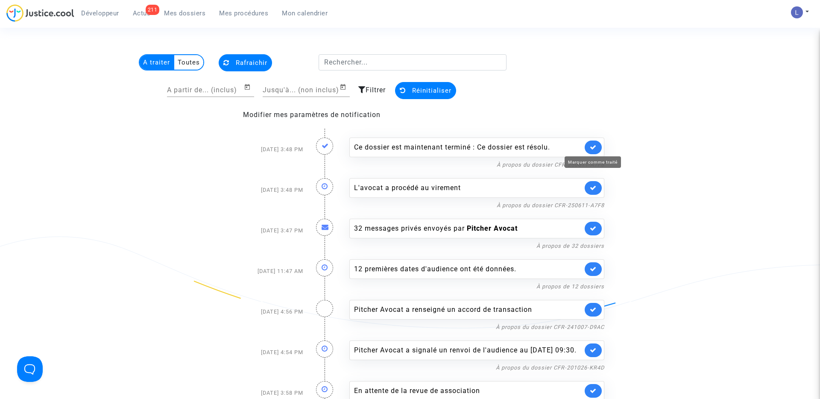
click at [594, 147] on icon at bounding box center [593, 147] width 7 height 6
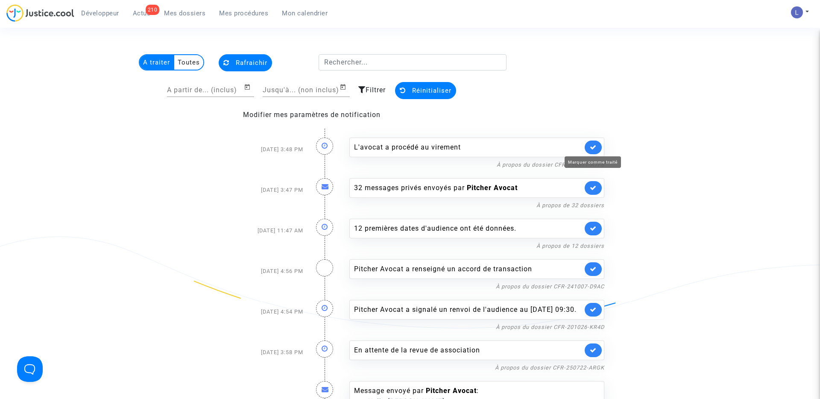
click at [594, 147] on icon at bounding box center [593, 147] width 7 height 6
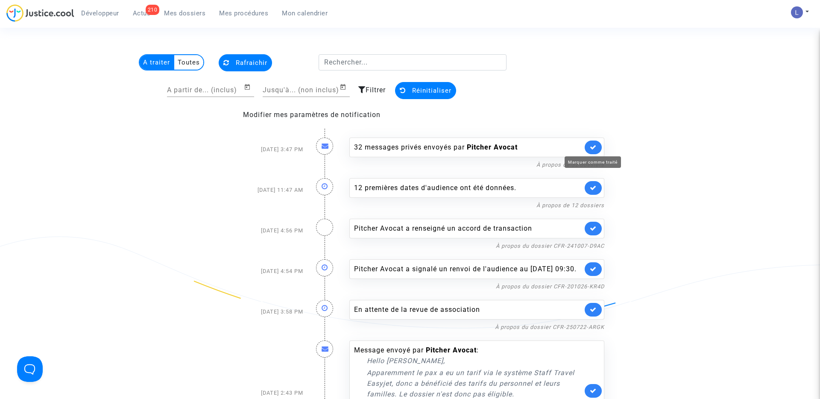
click at [594, 147] on icon at bounding box center [593, 147] width 7 height 6
click at [594, 185] on icon at bounding box center [593, 188] width 7 height 6
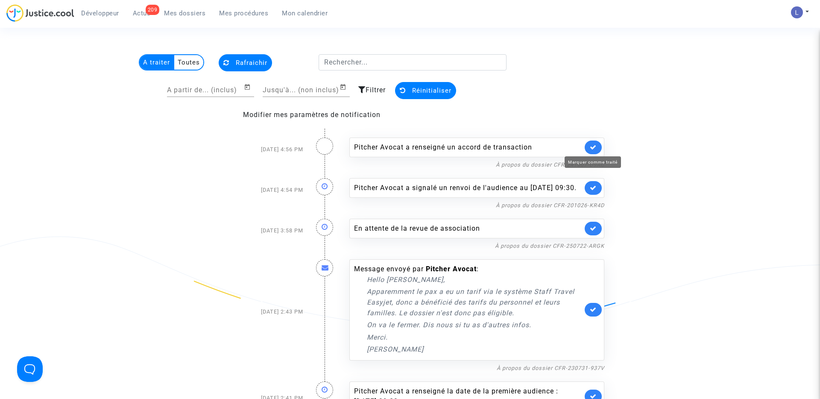
click at [594, 147] on icon at bounding box center [593, 147] width 7 height 6
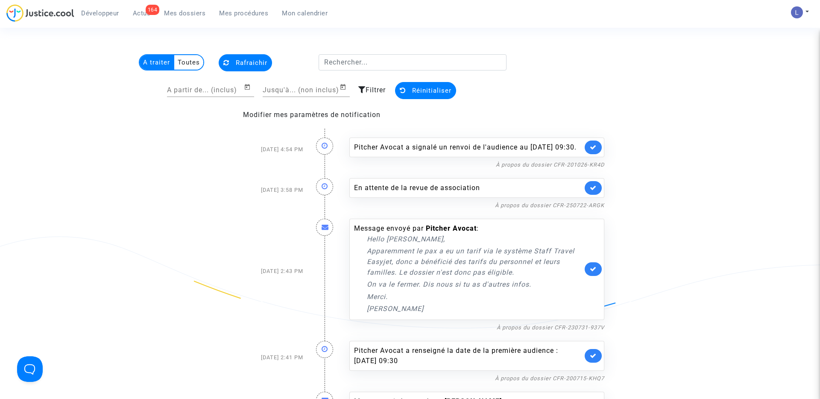
click at [594, 147] on link at bounding box center [593, 148] width 17 height 14
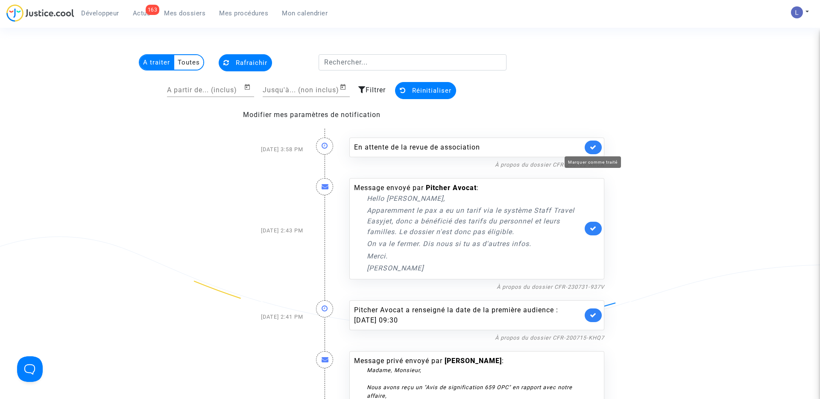
click at [594, 147] on icon at bounding box center [593, 147] width 7 height 6
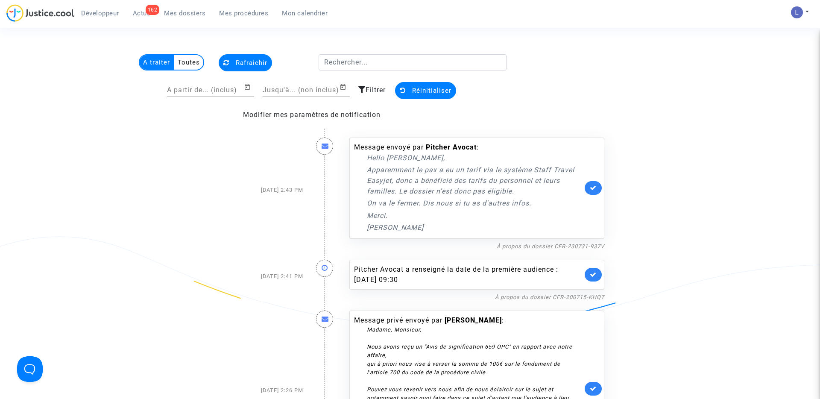
click at [596, 181] on link at bounding box center [593, 188] width 17 height 14
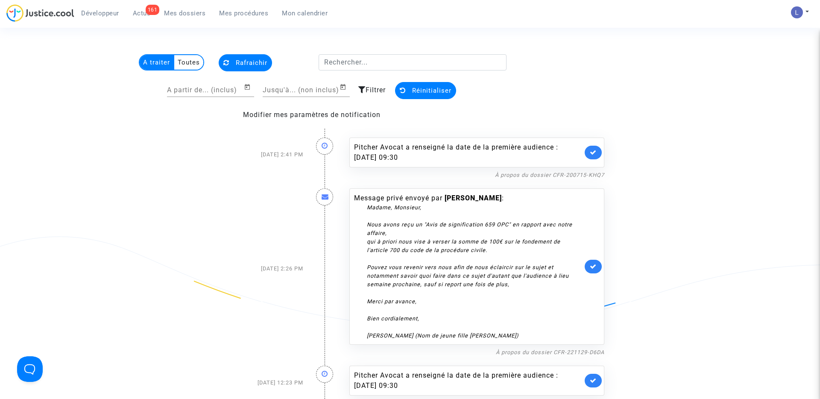
click at [593, 156] on link at bounding box center [593, 153] width 17 height 14
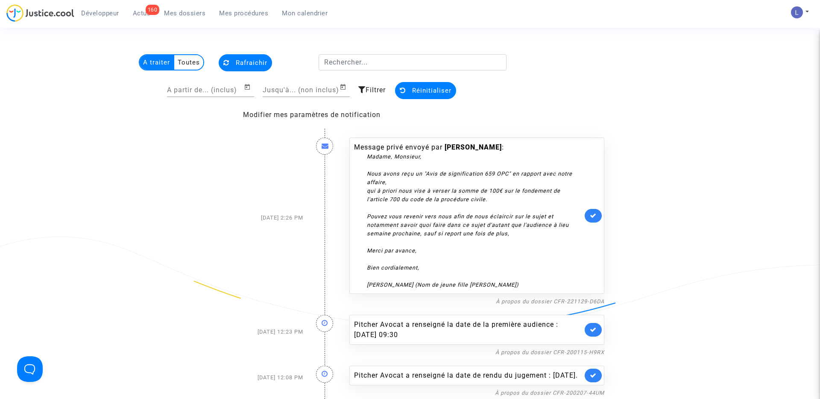
click at [591, 211] on link at bounding box center [593, 216] width 17 height 14
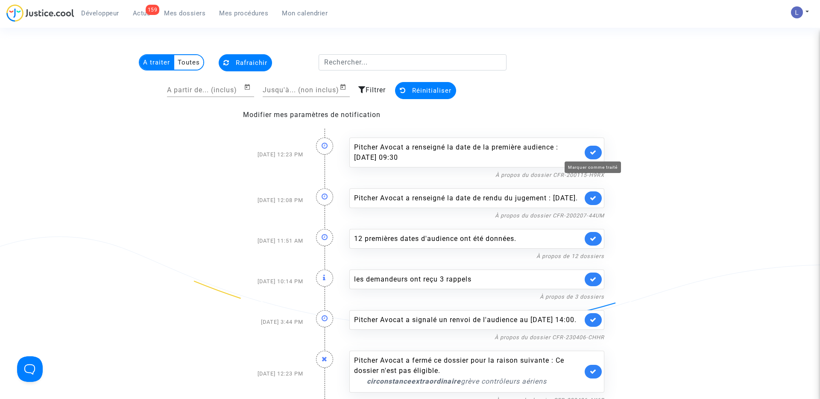
click at [595, 151] on icon at bounding box center [593, 152] width 7 height 6
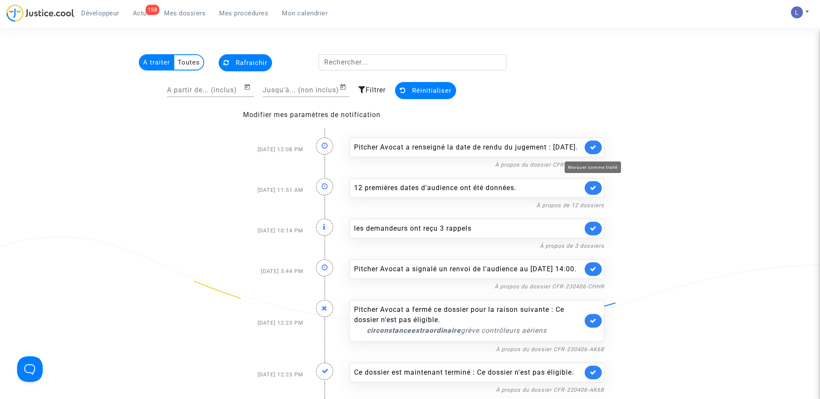
click at [595, 150] on icon at bounding box center [593, 147] width 7 height 6
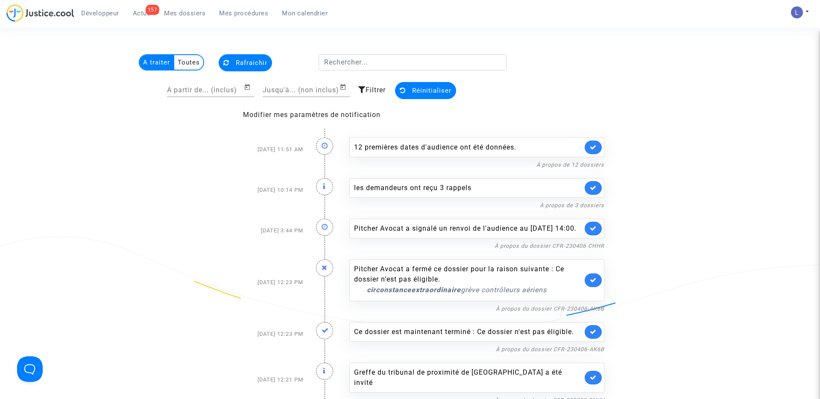
click at [595, 151] on link at bounding box center [593, 148] width 17 height 14
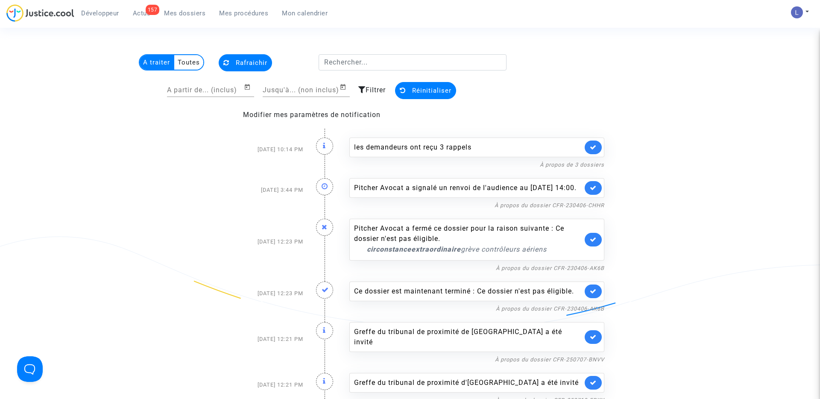
click at [595, 151] on link at bounding box center [593, 148] width 17 height 14
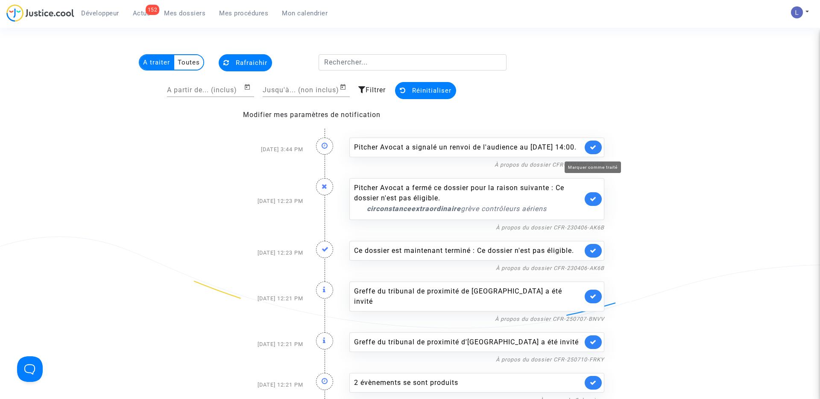
click at [595, 150] on icon at bounding box center [593, 147] width 7 height 6
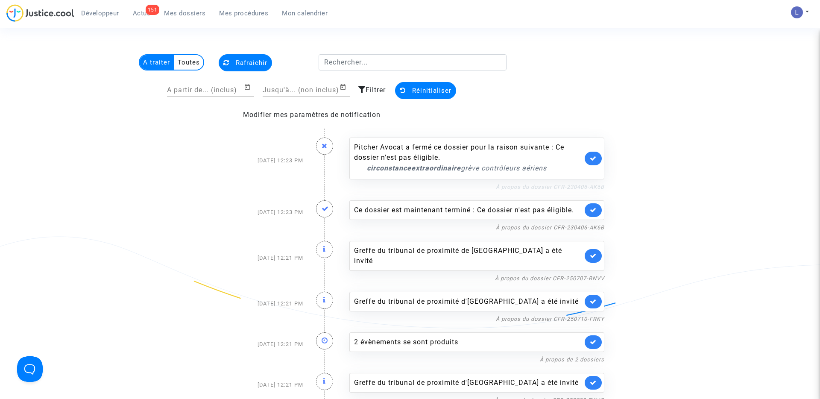
drag, startPoint x: 610, startPoint y: 188, endPoint x: 555, endPoint y: 188, distance: 54.7
click at [555, 188] on div "Pitcher Avocat a fermé ce dossier pour la raison suivante : Ce dossier n'est pa…" at bounding box center [477, 160] width 268 height 63
copy link "CFR-230406-AK6B"
click at [596, 155] on icon at bounding box center [593, 158] width 7 height 6
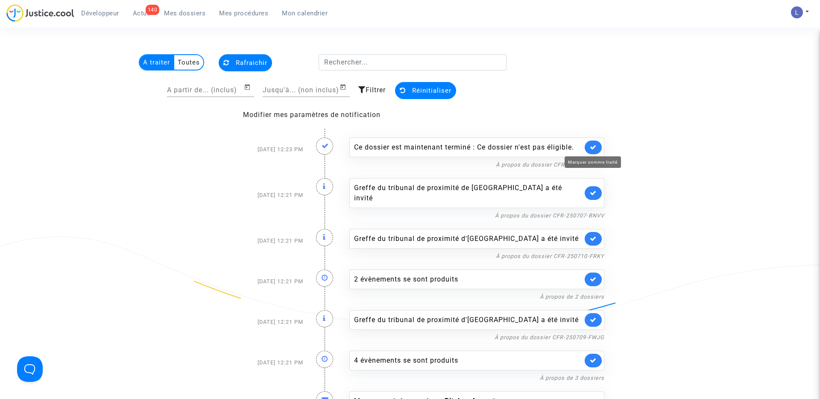
click at [594, 146] on icon at bounding box center [593, 147] width 7 height 6
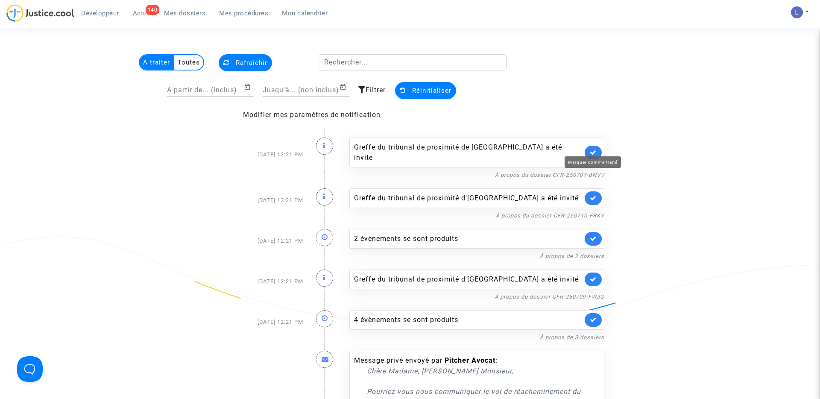
click at [594, 149] on icon at bounding box center [593, 152] width 7 height 6
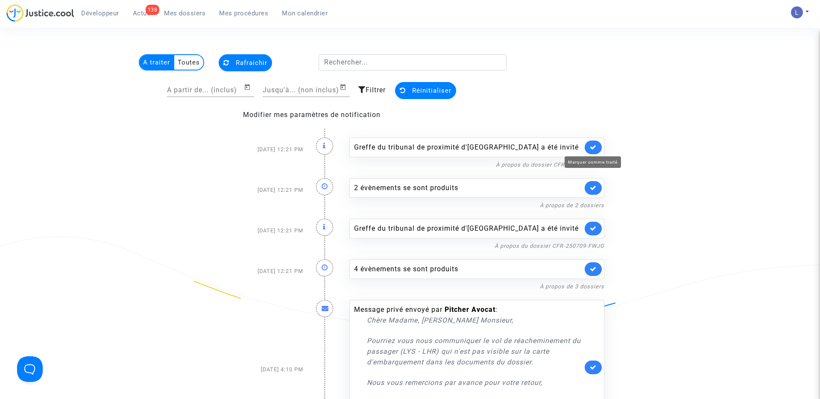
click at [594, 146] on icon at bounding box center [593, 147] width 7 height 6
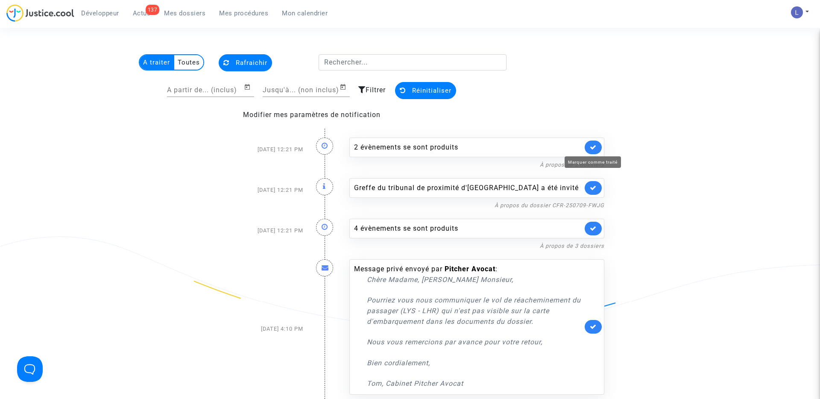
click at [594, 146] on icon at bounding box center [593, 147] width 7 height 6
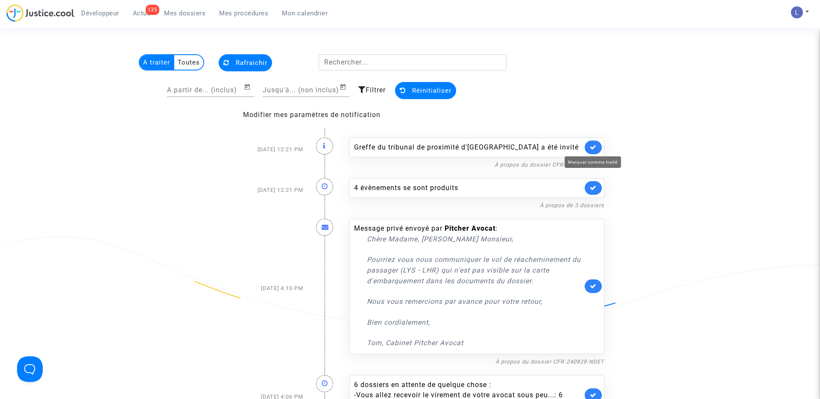
click at [594, 146] on icon at bounding box center [593, 147] width 7 height 6
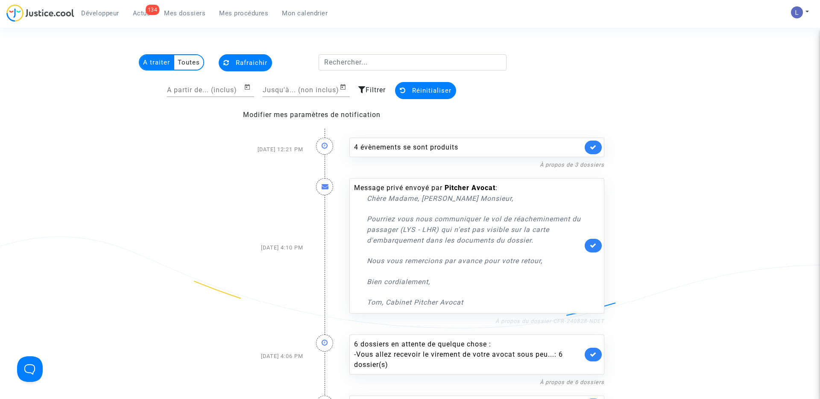
click at [534, 318] on link "À propos du dossier CFR-240828-NDET" at bounding box center [550, 321] width 109 height 6
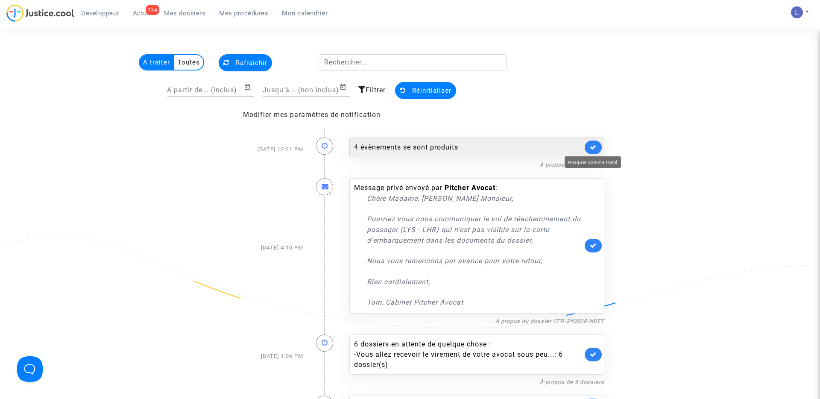
click at [590, 146] on icon at bounding box center [593, 147] width 7 height 6
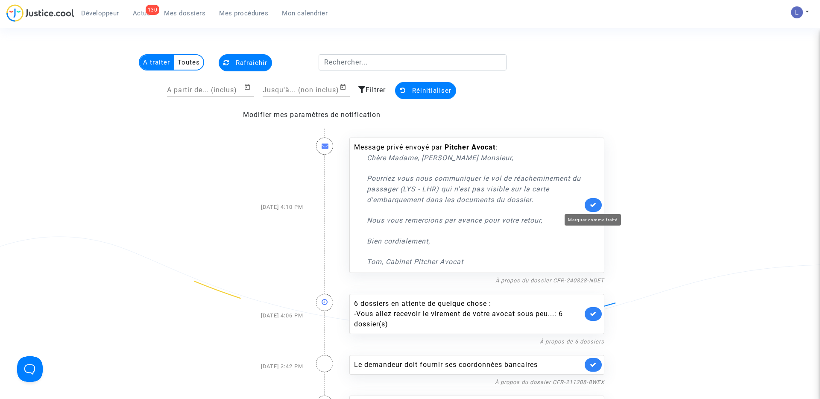
click at [595, 202] on icon at bounding box center [593, 205] width 7 height 6
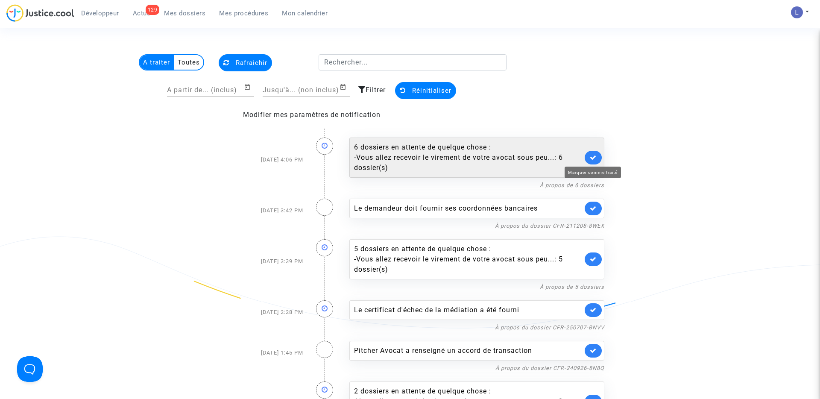
click at [593, 157] on icon at bounding box center [593, 157] width 7 height 6
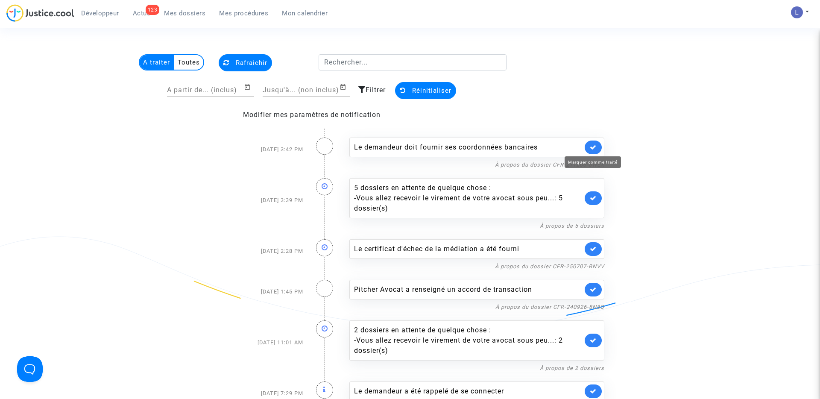
click at [593, 145] on icon at bounding box center [593, 147] width 7 height 6
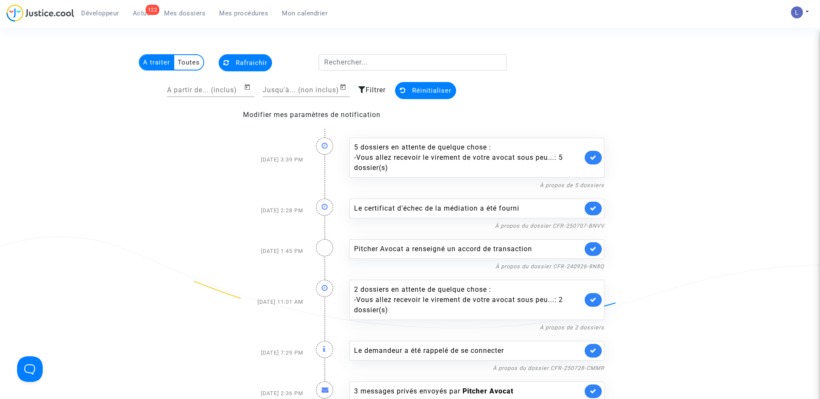
click at [593, 145] on div "5 dossiers en attente de quelque chose : - Vous allez recevoir le virement de v…" at bounding box center [476, 158] width 255 height 40
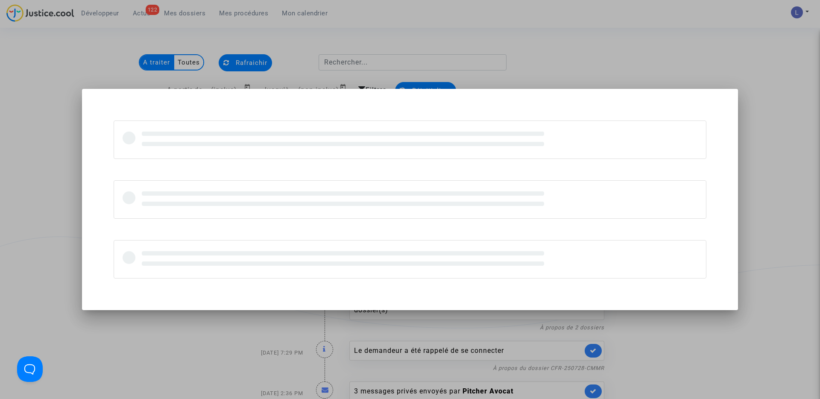
scroll to position [0, 0]
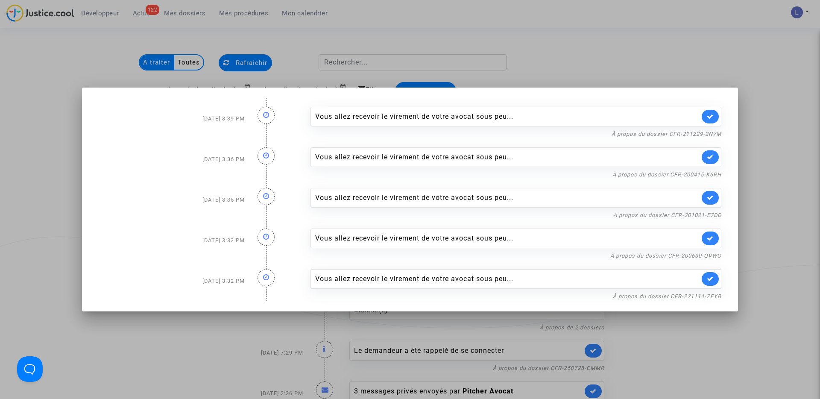
click at [585, 61] on div at bounding box center [410, 199] width 820 height 399
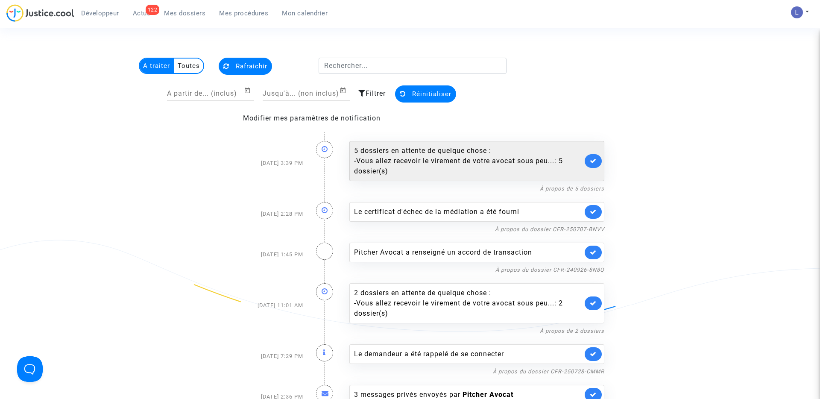
scroll to position [3, 0]
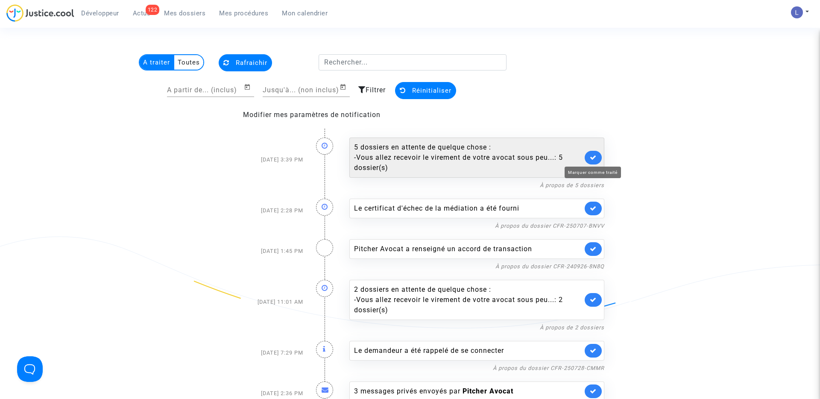
click at [594, 155] on icon at bounding box center [593, 157] width 7 height 6
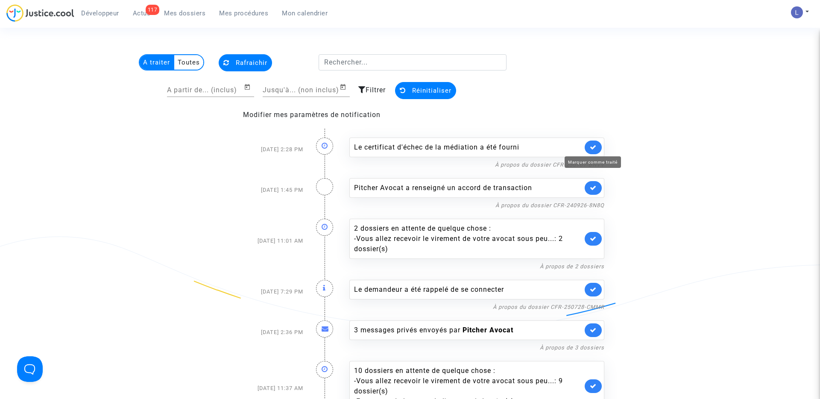
click at [593, 145] on icon at bounding box center [593, 147] width 7 height 6
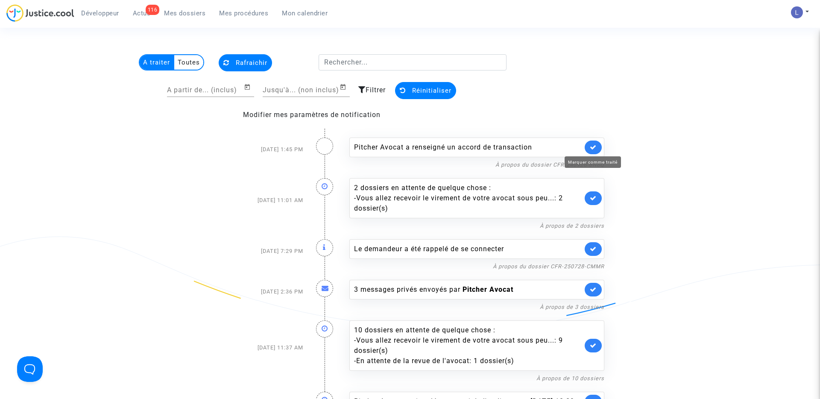
click at [593, 145] on icon at bounding box center [593, 147] width 7 height 6
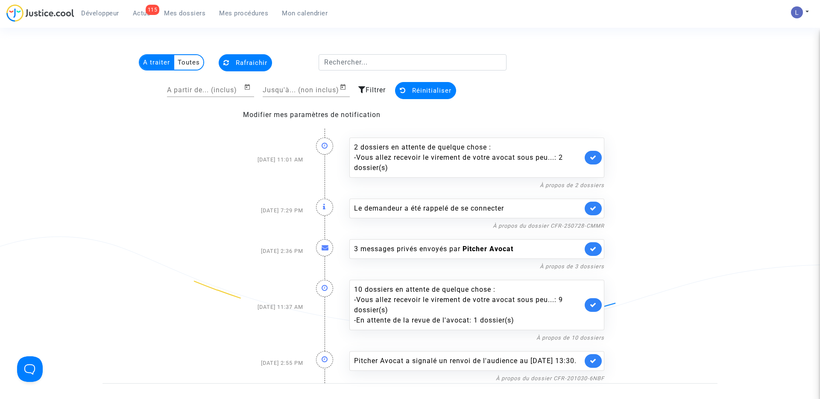
click at [593, 145] on div "2 dossiers en attente de quelque chose : - Vous allez recevoir le virement de v…" at bounding box center [476, 158] width 255 height 40
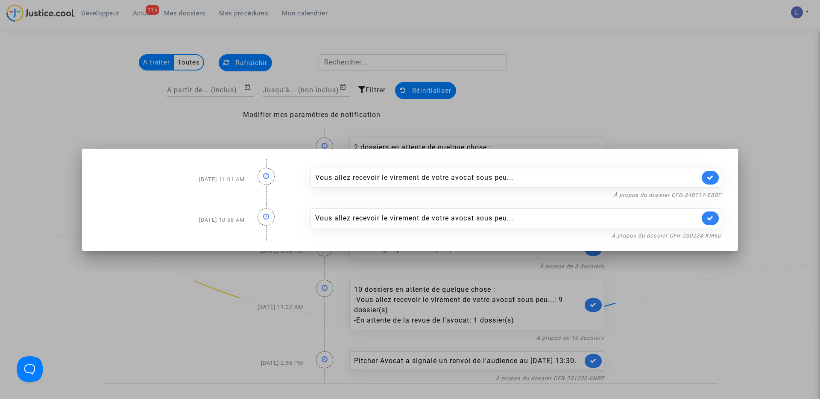
click at [593, 93] on div at bounding box center [410, 199] width 820 height 399
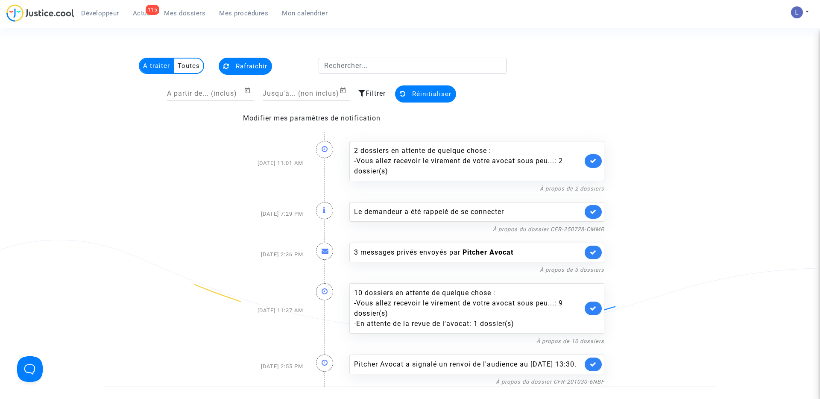
scroll to position [3, 0]
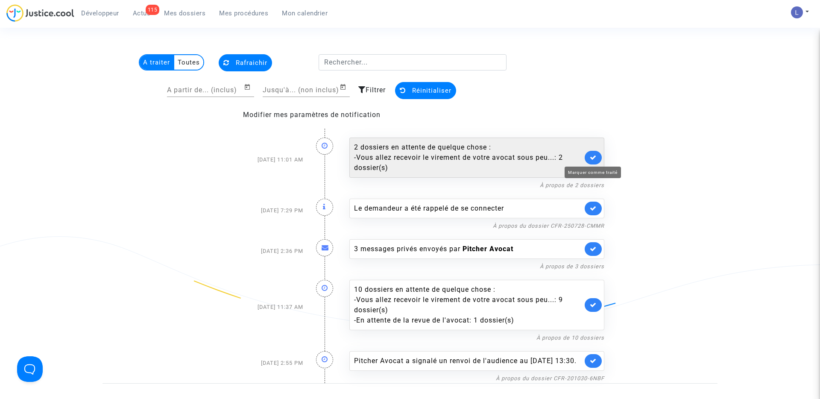
click at [592, 157] on icon at bounding box center [593, 157] width 7 height 6
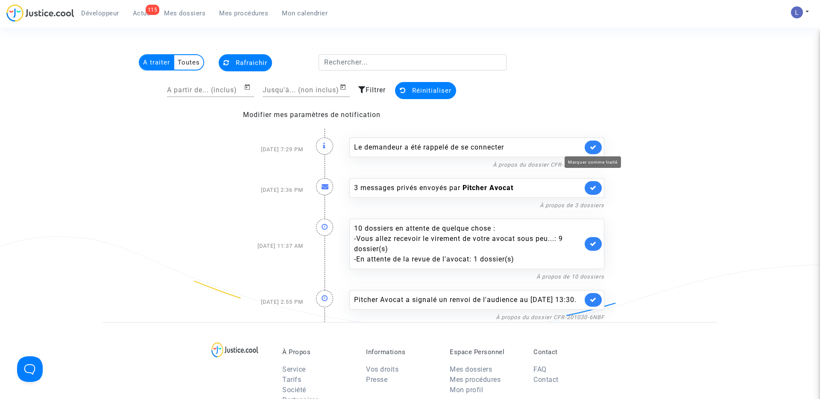
click at [593, 146] on icon at bounding box center [593, 147] width 7 height 6
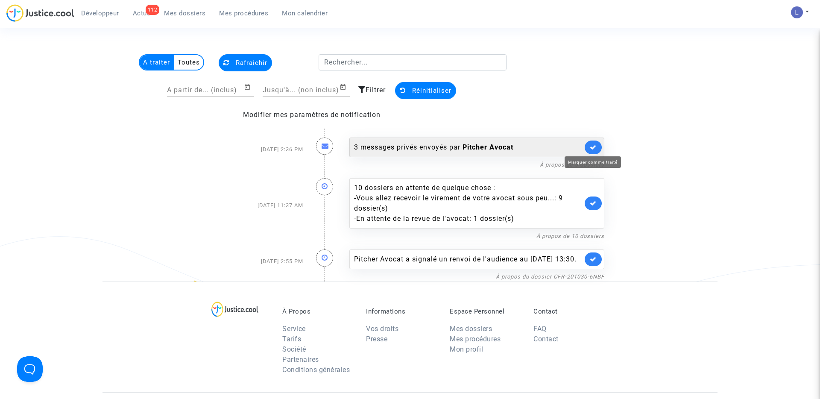
click at [593, 146] on icon at bounding box center [593, 147] width 7 height 6
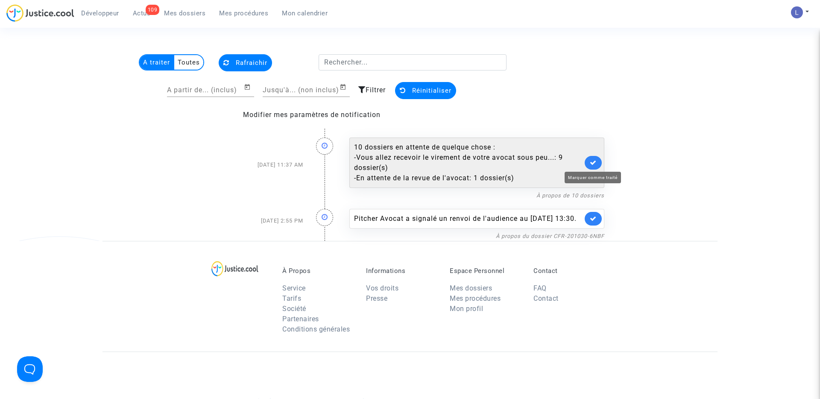
click at [593, 161] on icon at bounding box center [593, 162] width 7 height 6
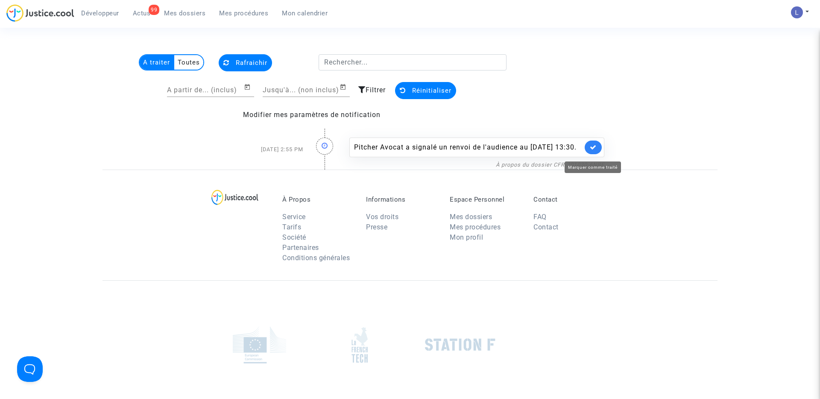
click at [595, 149] on icon at bounding box center [593, 147] width 7 height 6
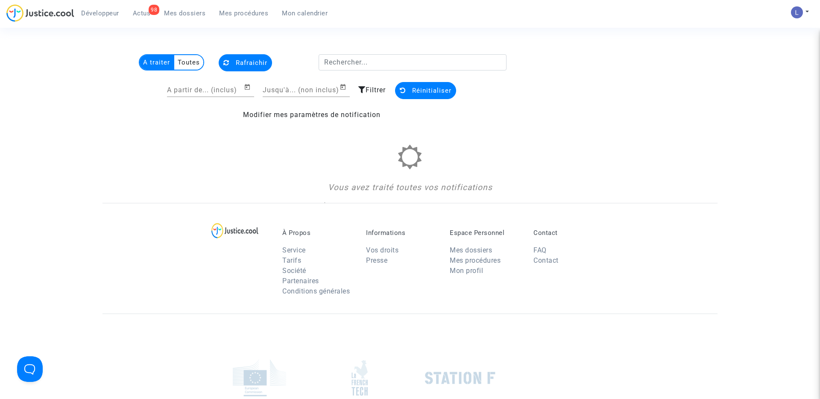
click at [142, 9] on span "Actus" at bounding box center [142, 13] width 18 height 8
click at [249, 60] on span "Rafraichir" at bounding box center [252, 63] width 32 height 8
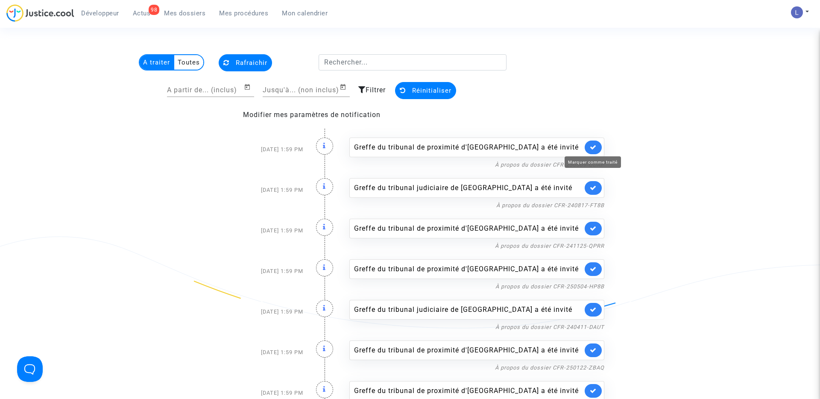
click at [592, 145] on icon at bounding box center [593, 147] width 7 height 6
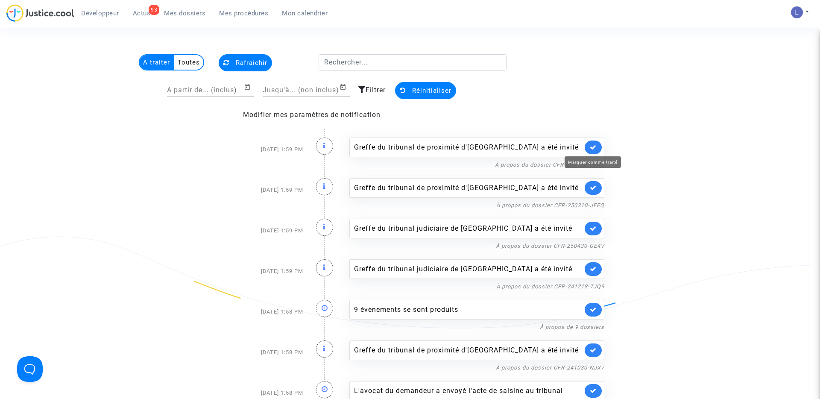
click at [592, 145] on icon at bounding box center [593, 147] width 7 height 6
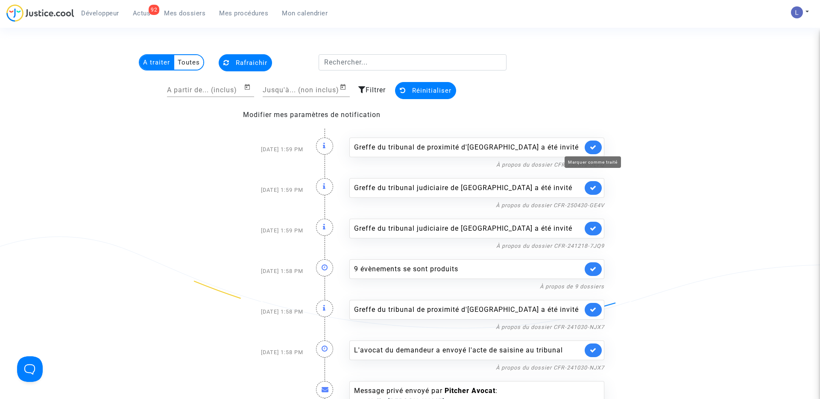
click at [592, 145] on icon at bounding box center [593, 147] width 7 height 6
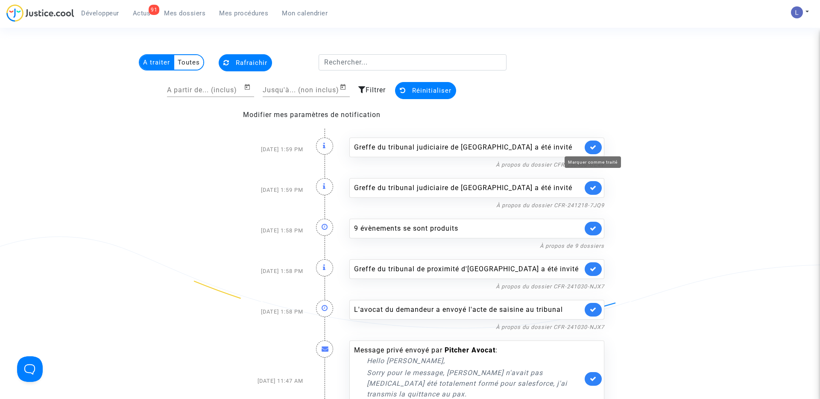
click at [592, 145] on icon at bounding box center [593, 147] width 7 height 6
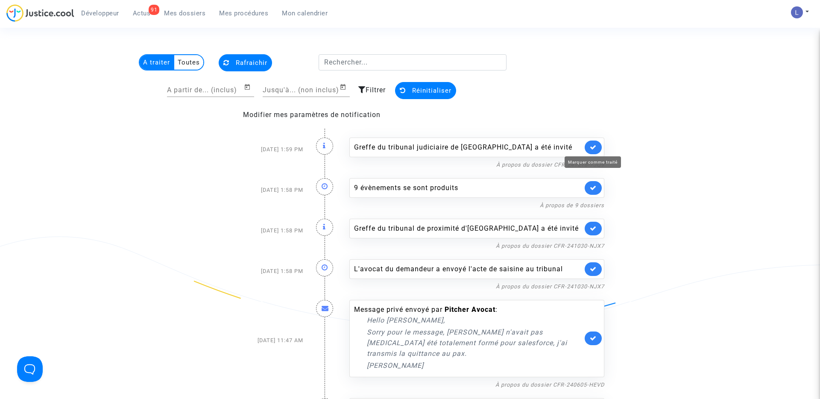
click at [592, 145] on icon at bounding box center [593, 147] width 7 height 6
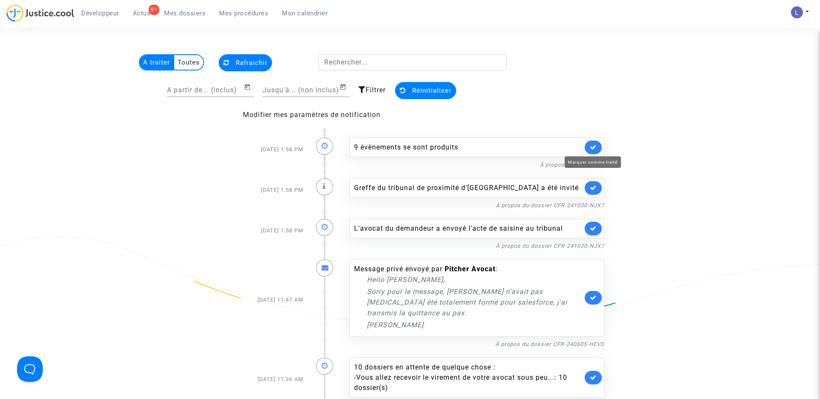
click at [592, 145] on icon at bounding box center [593, 147] width 7 height 6
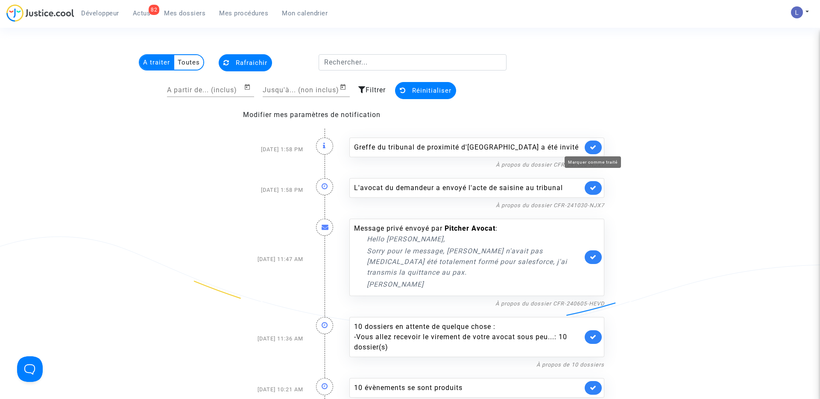
click at [592, 145] on icon at bounding box center [593, 147] width 7 height 6
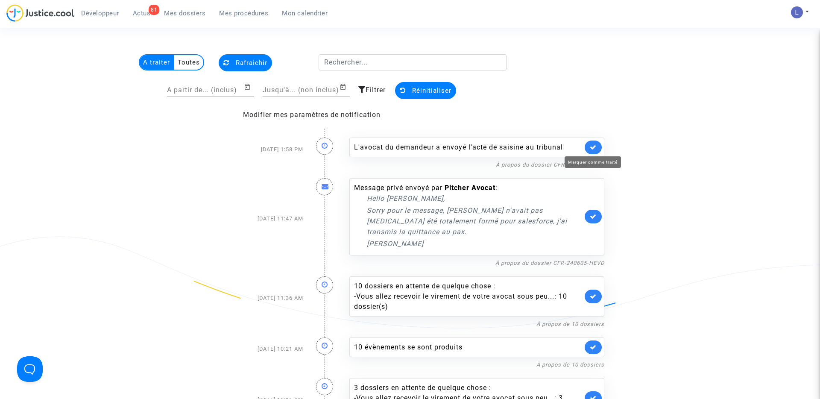
click at [592, 145] on icon at bounding box center [593, 147] width 7 height 6
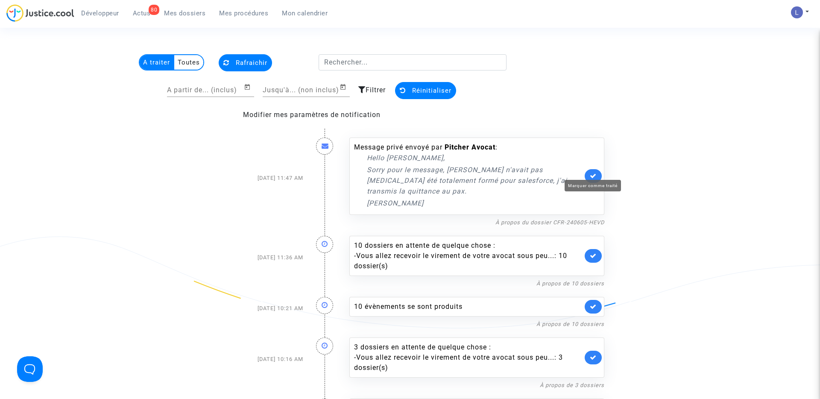
click at [595, 173] on icon at bounding box center [593, 176] width 7 height 6
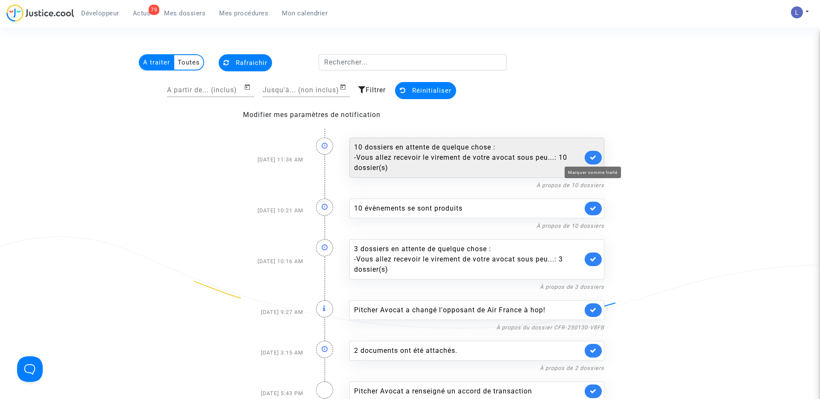
click at [594, 157] on icon at bounding box center [593, 157] width 7 height 6
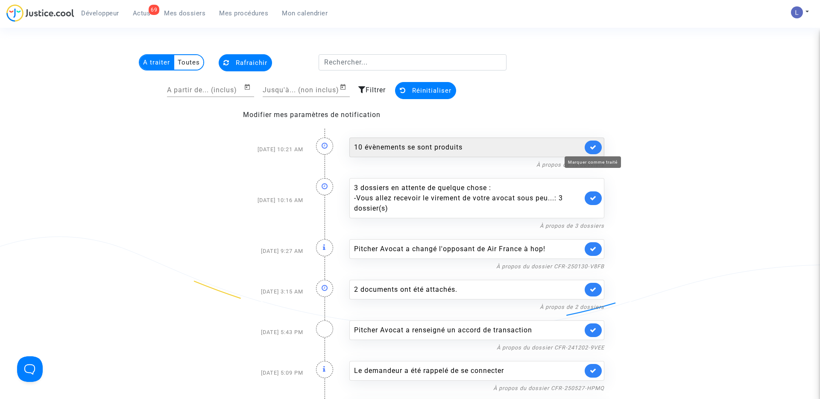
click at [593, 147] on icon at bounding box center [593, 147] width 7 height 6
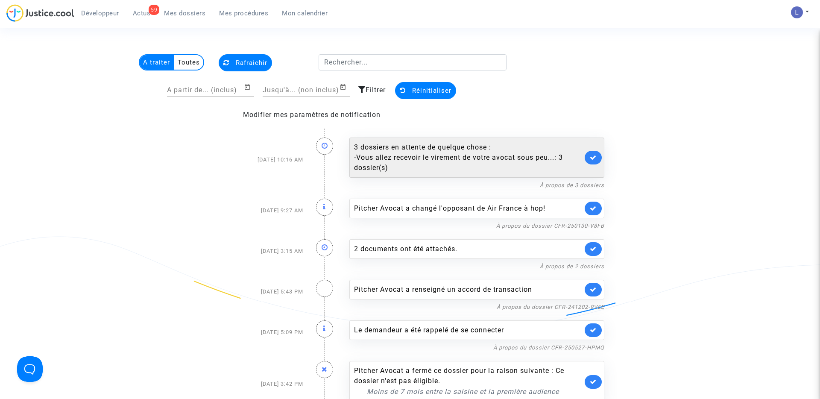
click at [595, 153] on link at bounding box center [593, 158] width 17 height 14
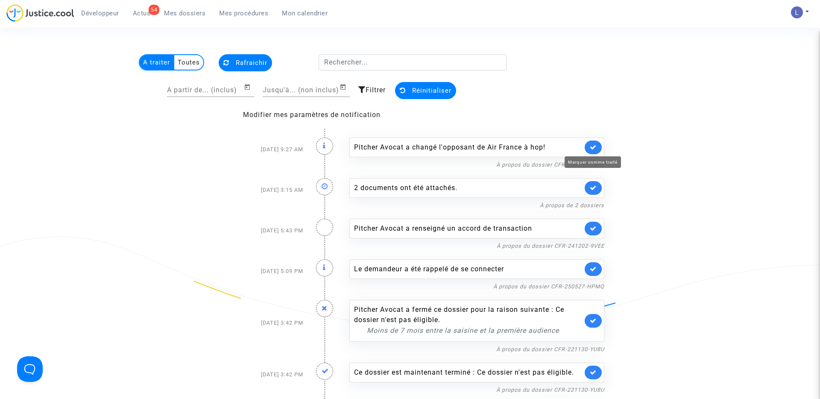
click at [593, 144] on icon at bounding box center [593, 147] width 7 height 6
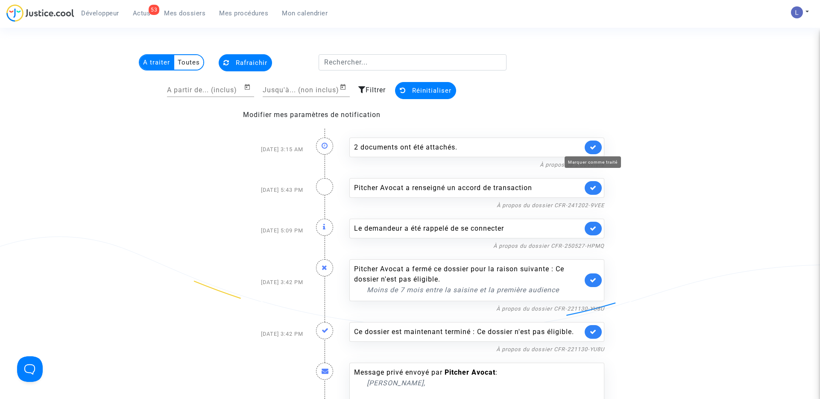
click at [593, 144] on icon at bounding box center [593, 147] width 7 height 6
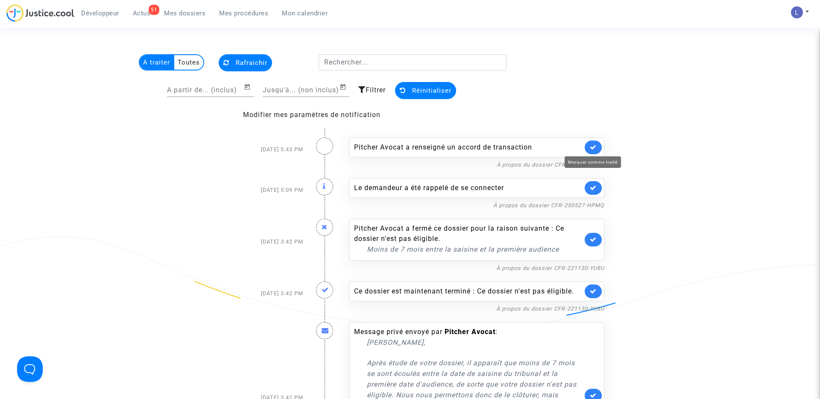
click at [593, 144] on icon at bounding box center [593, 147] width 7 height 6
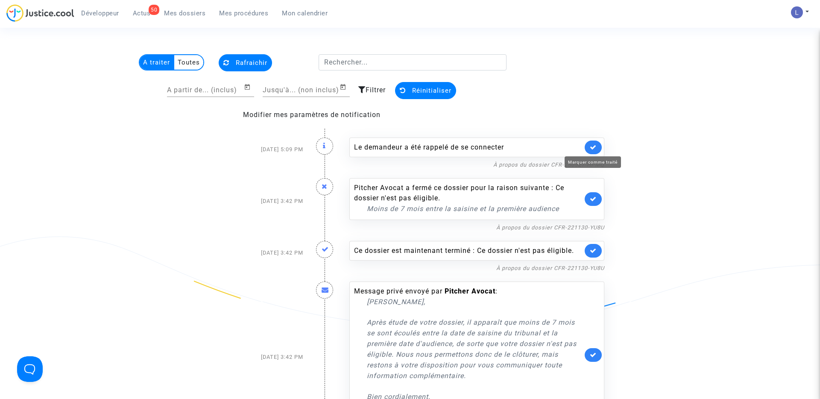
click at [593, 144] on icon at bounding box center [593, 147] width 7 height 6
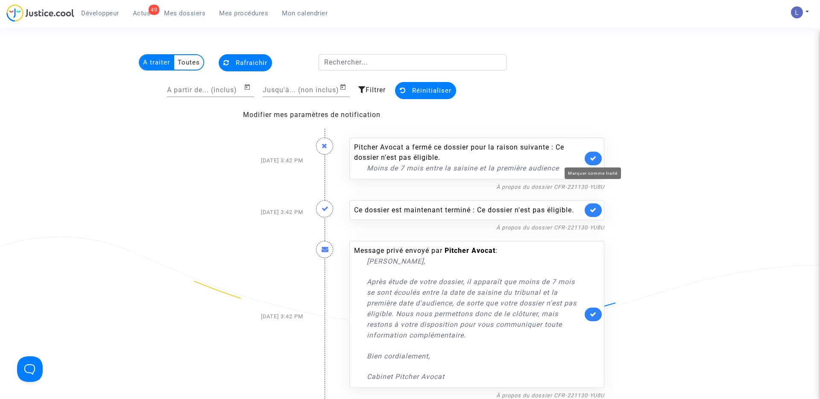
click at [593, 156] on icon at bounding box center [593, 158] width 7 height 6
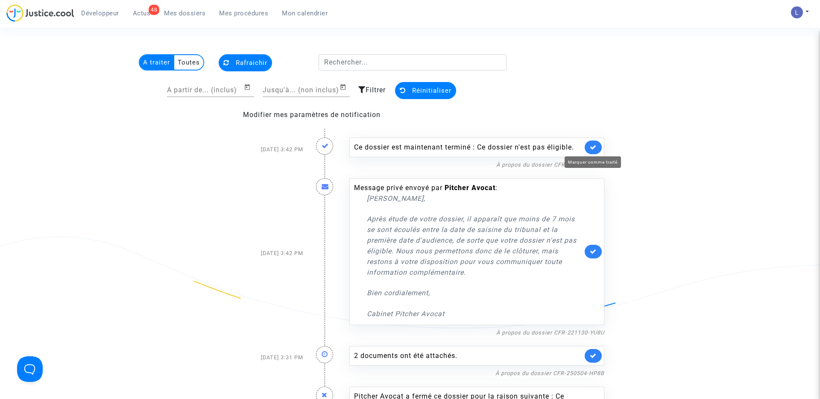
click at [595, 146] on icon at bounding box center [593, 147] width 7 height 6
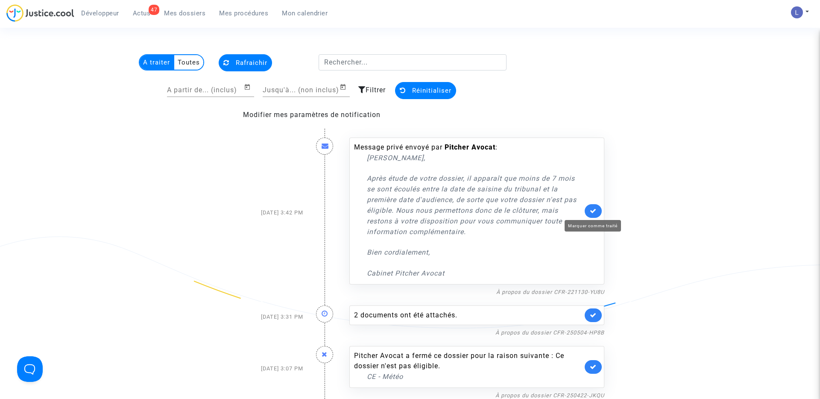
click at [595, 210] on icon at bounding box center [593, 211] width 7 height 6
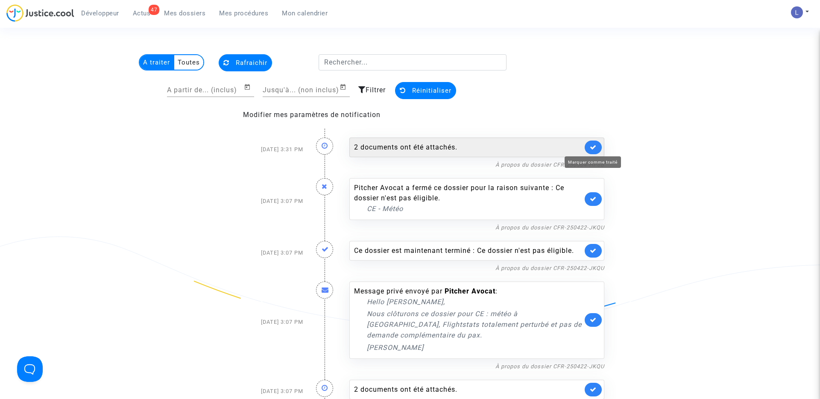
click at [593, 147] on icon at bounding box center [593, 147] width 7 height 6
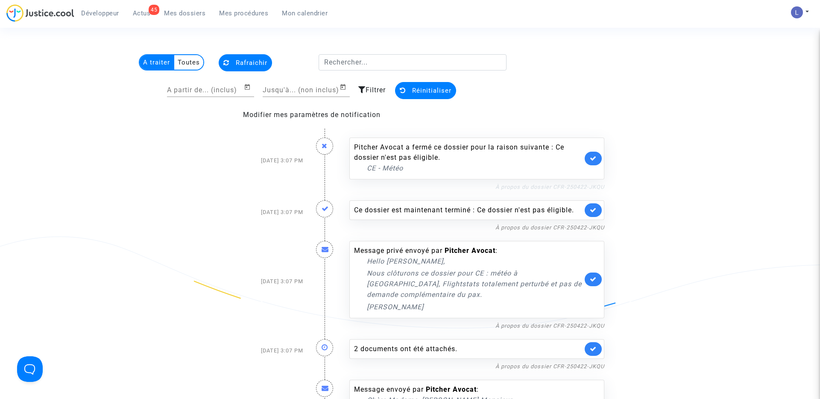
drag, startPoint x: 610, startPoint y: 188, endPoint x: 555, endPoint y: 188, distance: 55.1
click at [555, 188] on div "Pitcher Avocat a fermé ce dossier pour la raison suivante : Ce dossier n'est pa…" at bounding box center [477, 160] width 268 height 63
copy link "CFR-250422-JKQU"
click at [596, 155] on icon at bounding box center [593, 158] width 7 height 6
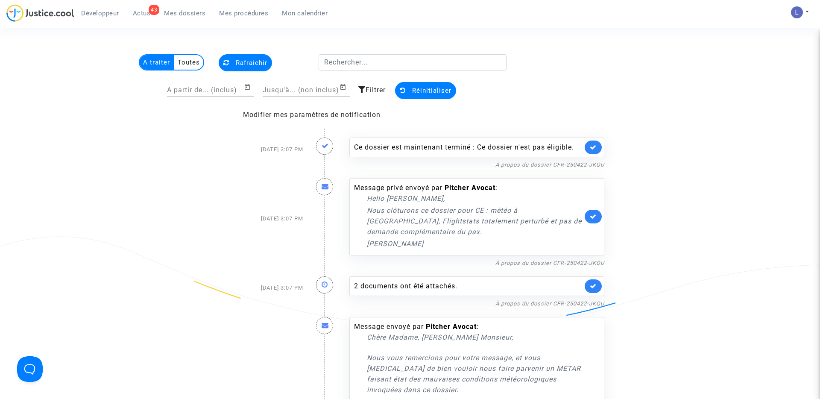
click at [597, 149] on link at bounding box center [593, 148] width 17 height 14
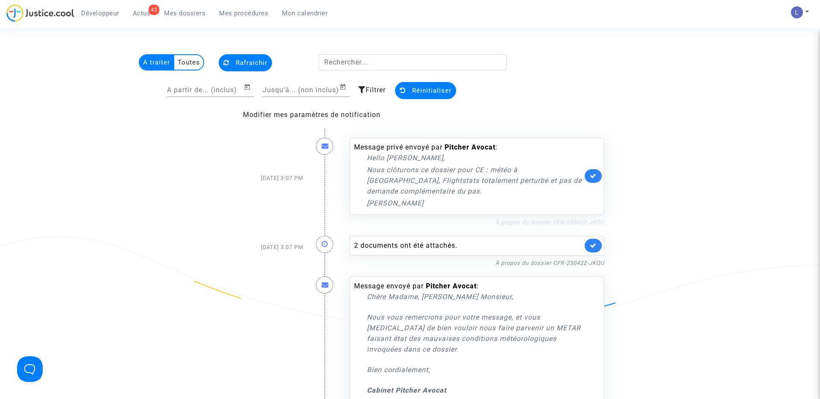
drag, startPoint x: 609, startPoint y: 223, endPoint x: 553, endPoint y: 224, distance: 56.4
click at [553, 224] on div "Message privé envoyé par Pitcher Avocat : Hello Elise, Nous clôturons ce dossie…" at bounding box center [477, 178] width 268 height 98
copy link "CFR-250422-JKQU"
click at [589, 181] on link at bounding box center [593, 176] width 17 height 14
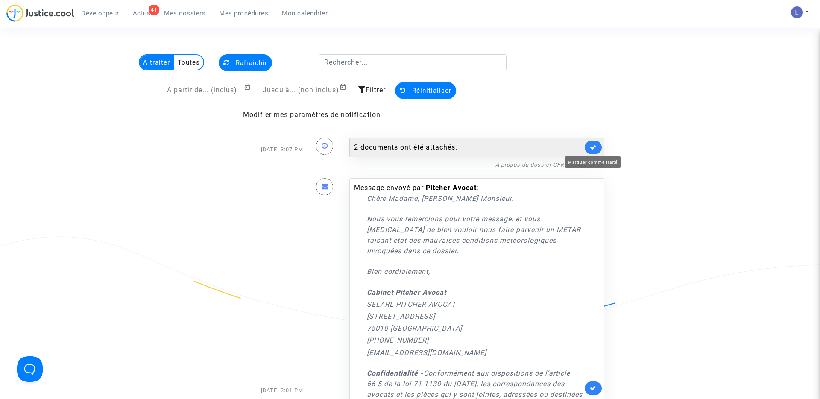
click at [593, 148] on icon at bounding box center [593, 147] width 7 height 6
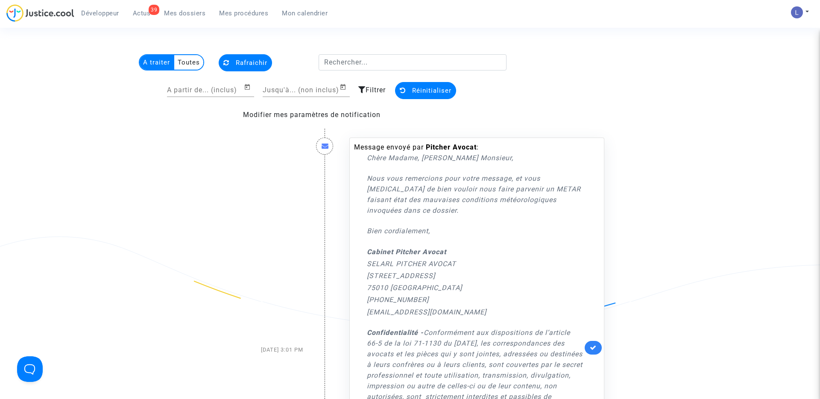
click at [599, 346] on link at bounding box center [593, 348] width 17 height 14
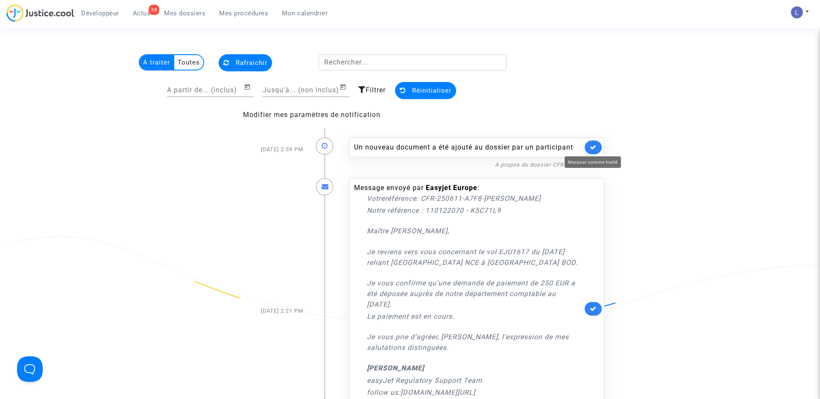
click at [593, 147] on icon at bounding box center [593, 147] width 7 height 6
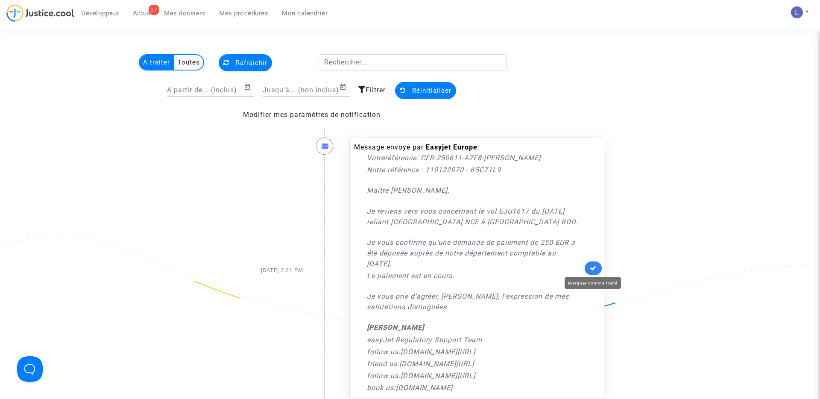
click at [593, 268] on icon at bounding box center [593, 268] width 7 height 6
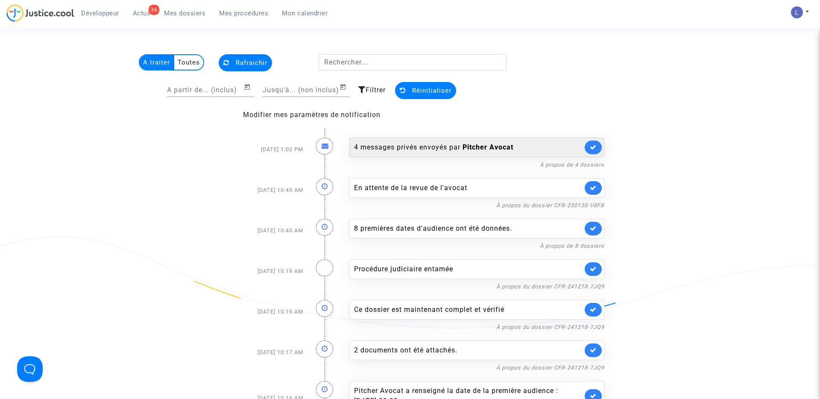
click at [549, 150] on div "4 messages privés envoyés par Pitcher Avocat" at bounding box center [468, 147] width 229 height 10
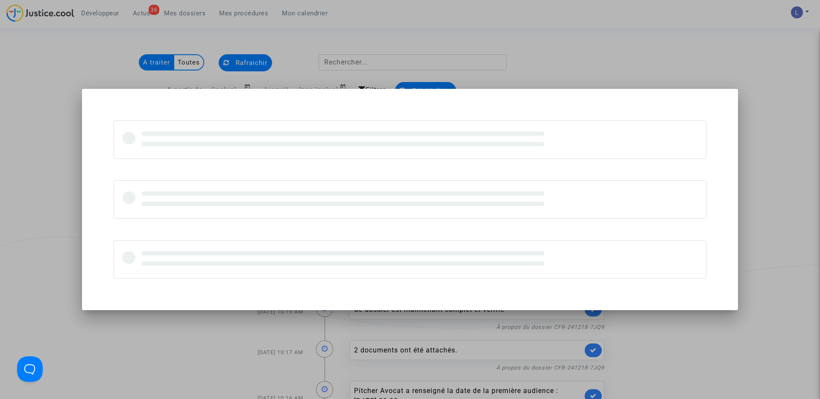
scroll to position [0, 0]
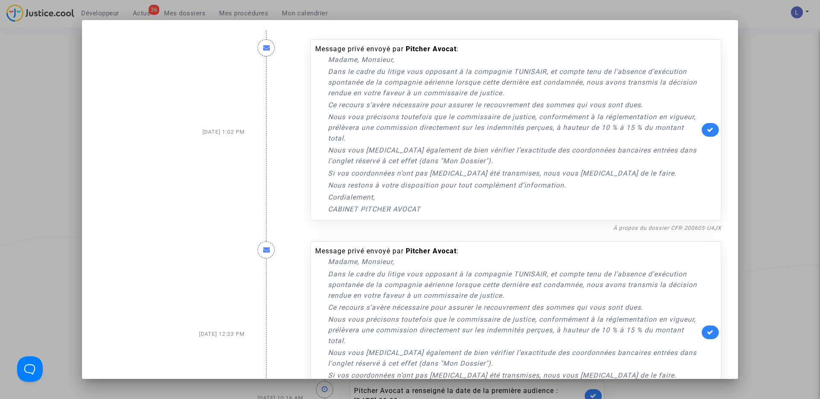
click at [793, 165] on div at bounding box center [410, 199] width 820 height 399
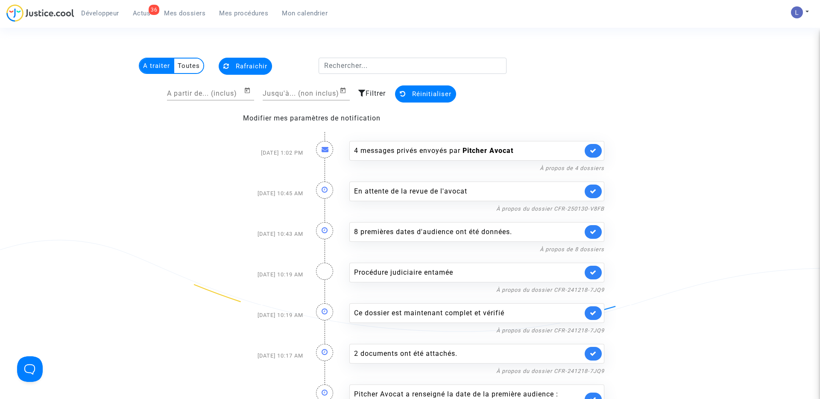
scroll to position [3, 0]
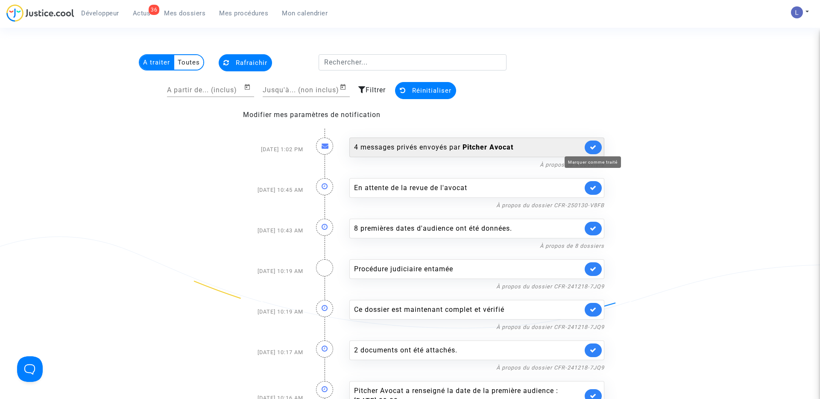
click at [593, 147] on icon at bounding box center [593, 147] width 7 height 6
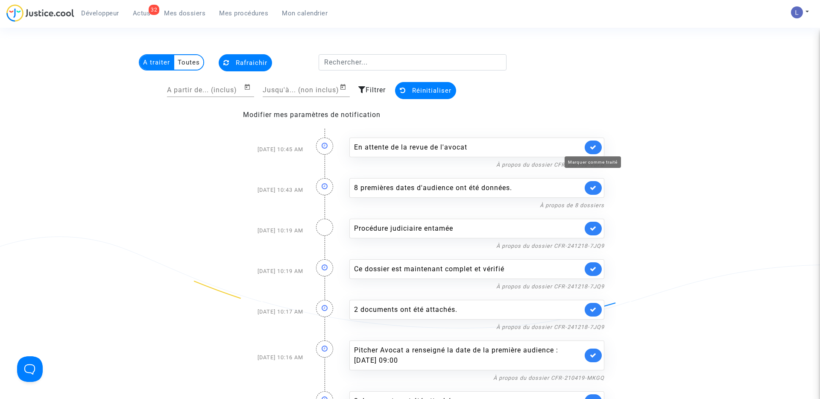
click at [593, 147] on icon at bounding box center [593, 147] width 7 height 6
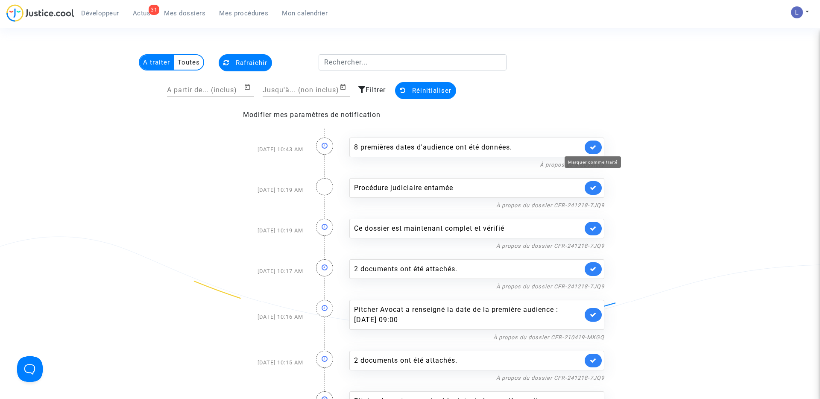
click at [593, 147] on icon at bounding box center [593, 147] width 7 height 6
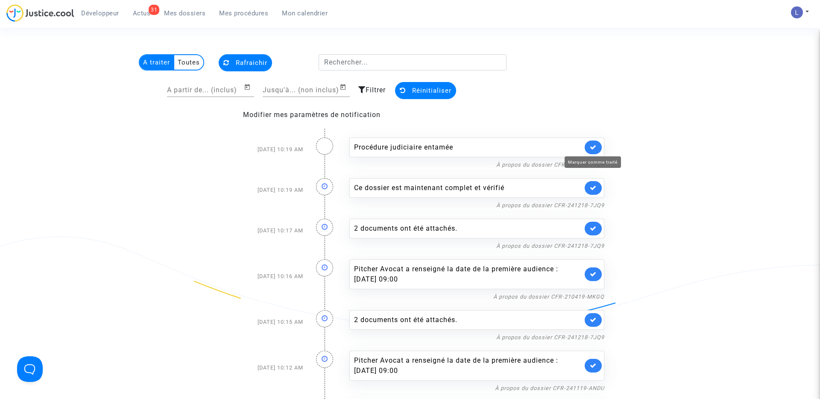
click at [593, 147] on icon at bounding box center [593, 147] width 7 height 6
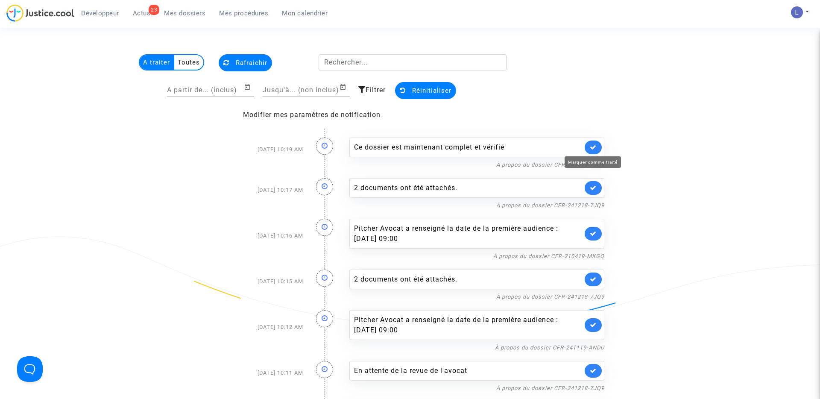
click at [593, 147] on icon at bounding box center [593, 147] width 7 height 6
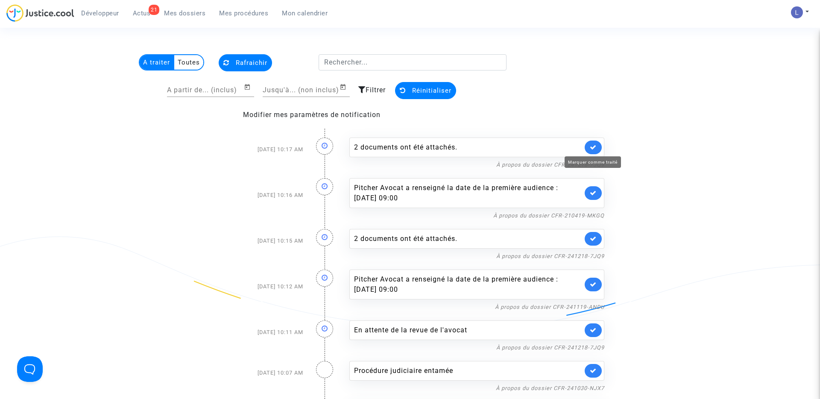
click at [593, 147] on icon at bounding box center [593, 147] width 7 height 6
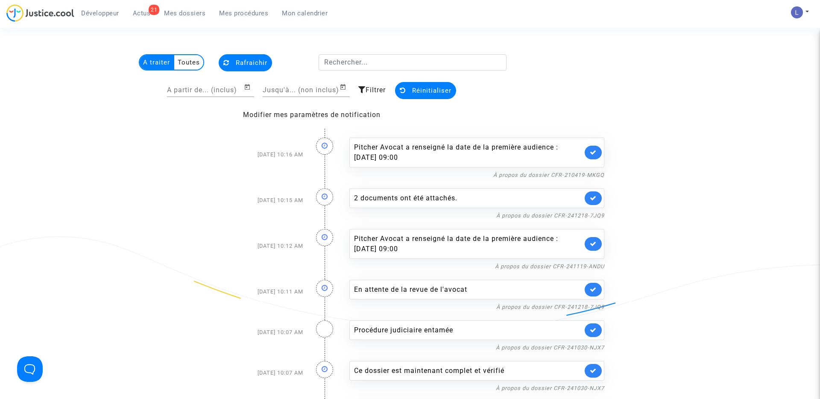
click at [593, 147] on link at bounding box center [593, 153] width 17 height 14
click at [593, 195] on icon at bounding box center [593, 198] width 7 height 6
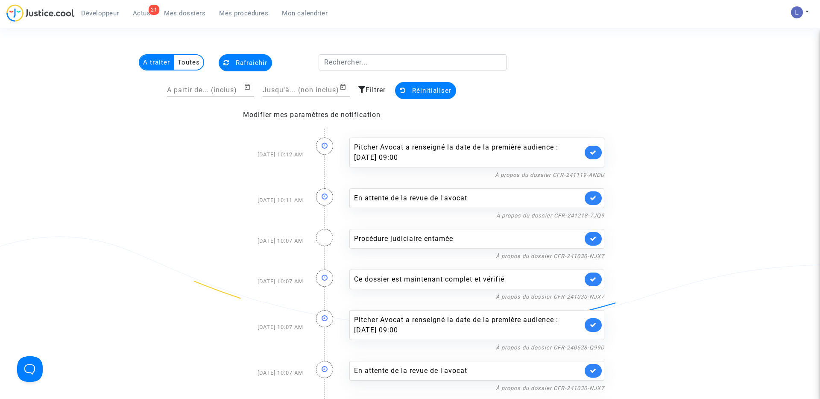
click at [593, 147] on link at bounding box center [593, 153] width 17 height 14
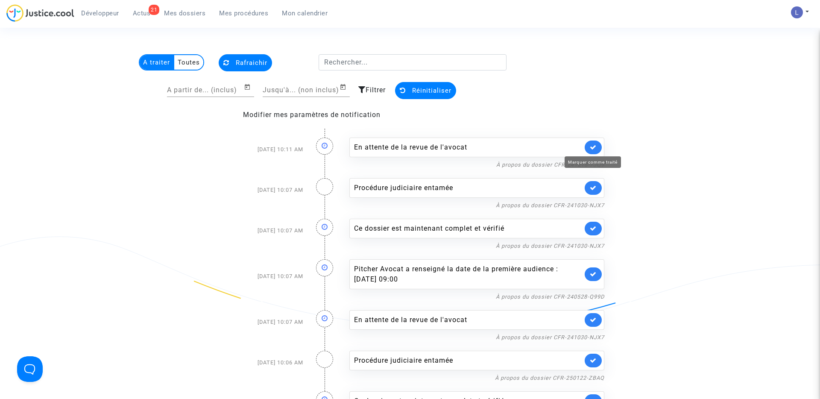
click at [593, 147] on icon at bounding box center [593, 147] width 7 height 6
click at [593, 185] on icon at bounding box center [593, 188] width 7 height 6
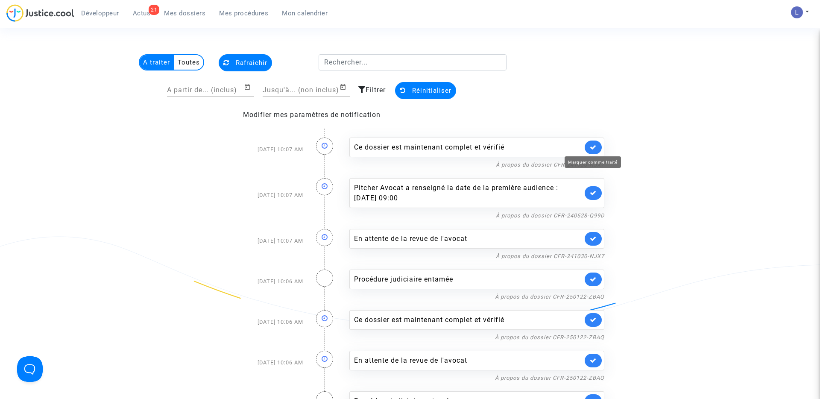
click at [593, 147] on icon at bounding box center [593, 147] width 7 height 6
click at [593, 186] on link at bounding box center [593, 193] width 17 height 14
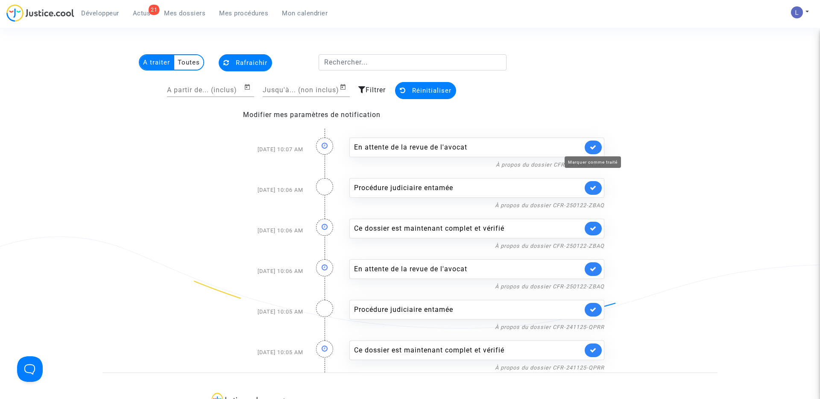
click at [593, 147] on icon at bounding box center [593, 147] width 7 height 6
click at [593, 185] on icon at bounding box center [593, 188] width 7 height 6
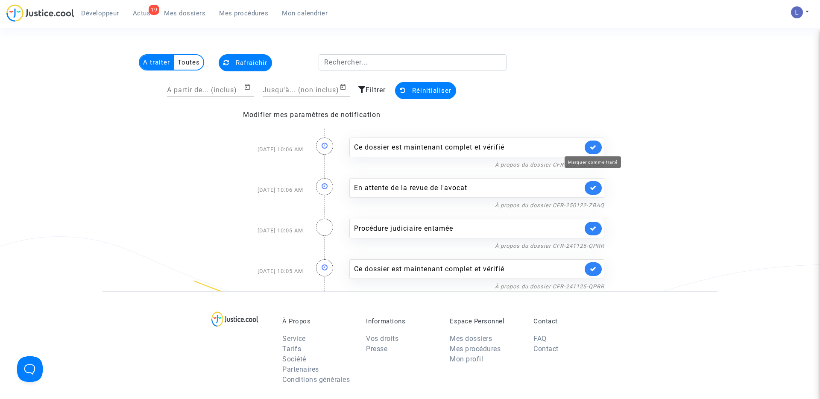
click at [593, 147] on icon at bounding box center [593, 147] width 7 height 6
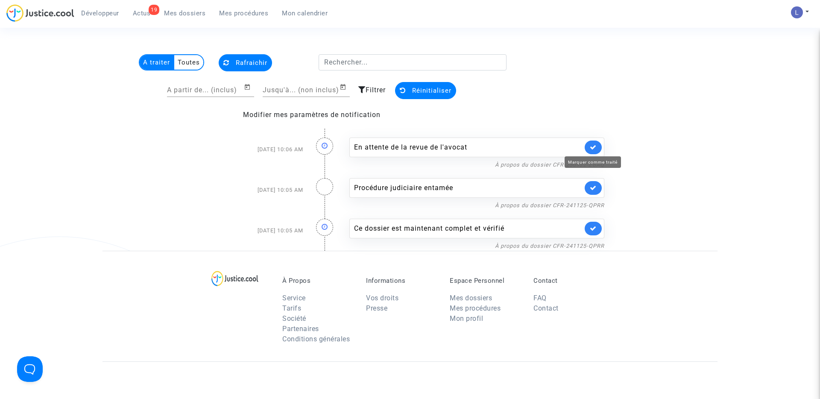
click at [593, 147] on icon at bounding box center [593, 147] width 7 height 6
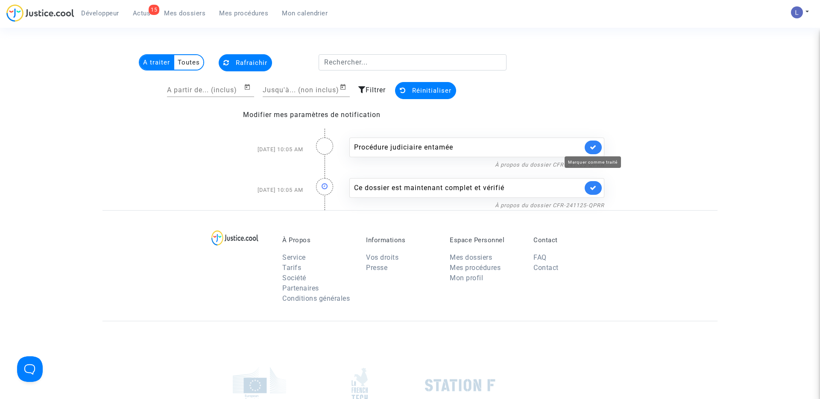
click at [593, 147] on icon at bounding box center [593, 147] width 7 height 6
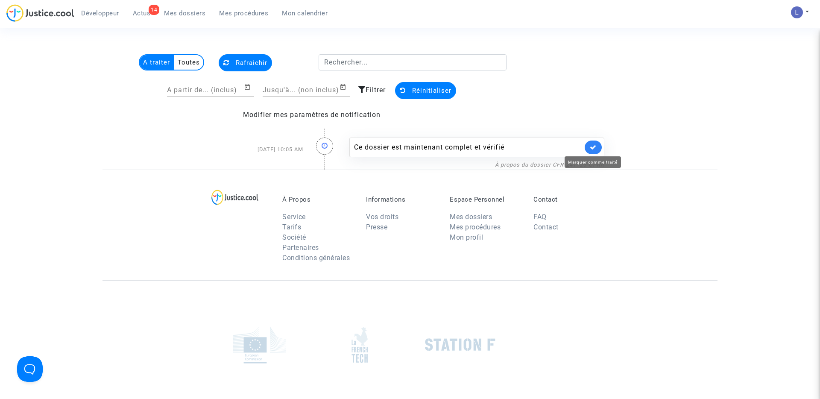
click at [593, 147] on icon at bounding box center [593, 147] width 7 height 6
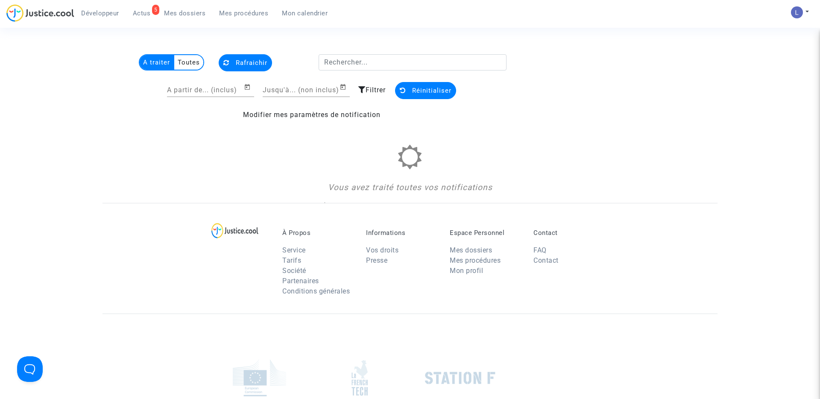
click at [248, 58] on button "Rafraichir" at bounding box center [245, 62] width 53 height 17
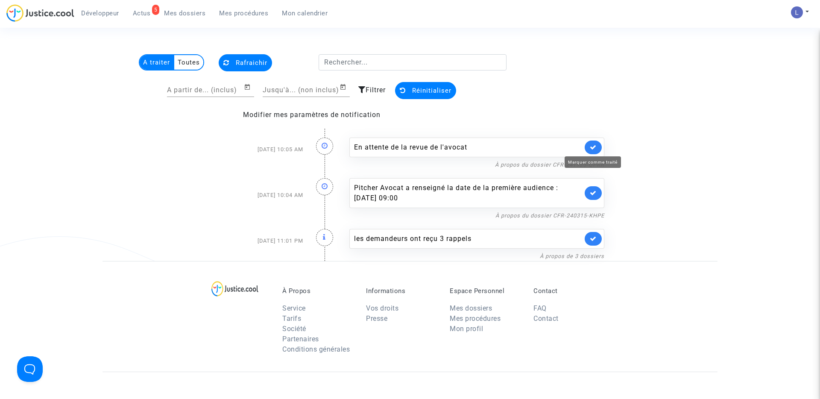
click at [593, 147] on icon at bounding box center [593, 147] width 7 height 6
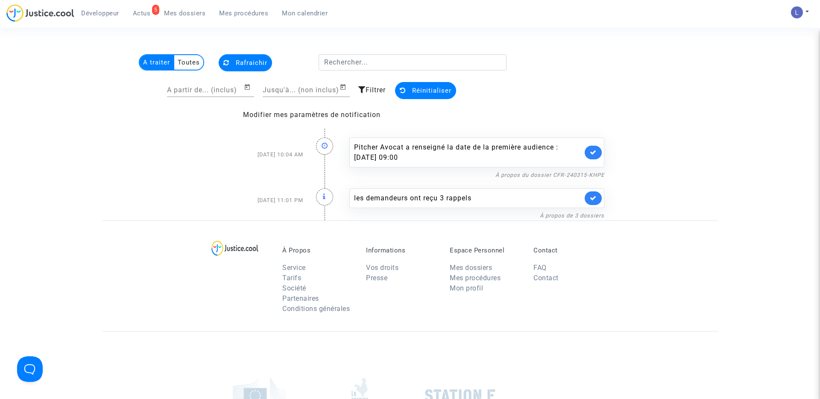
click at [593, 147] on link at bounding box center [593, 153] width 17 height 14
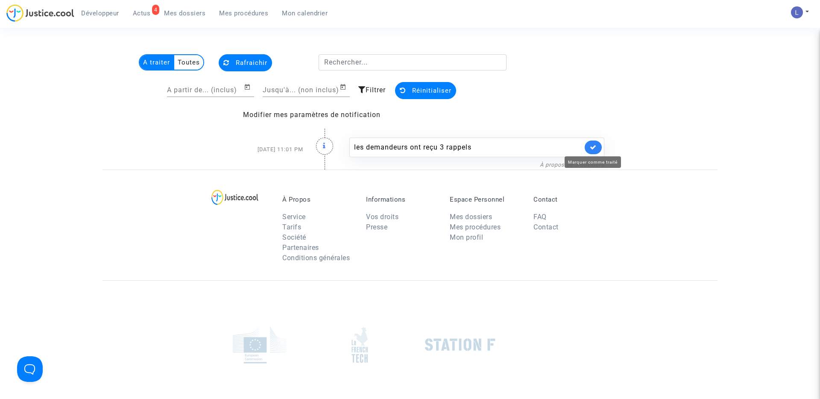
click at [593, 147] on icon at bounding box center [593, 147] width 7 height 6
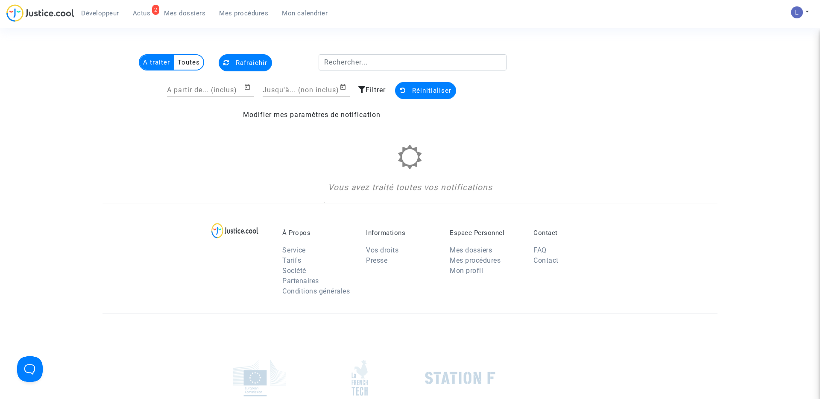
click at [246, 62] on span "Rafraichir" at bounding box center [252, 63] width 32 height 8
click at [182, 15] on span "Mes dossiers" at bounding box center [184, 13] width 41 height 8
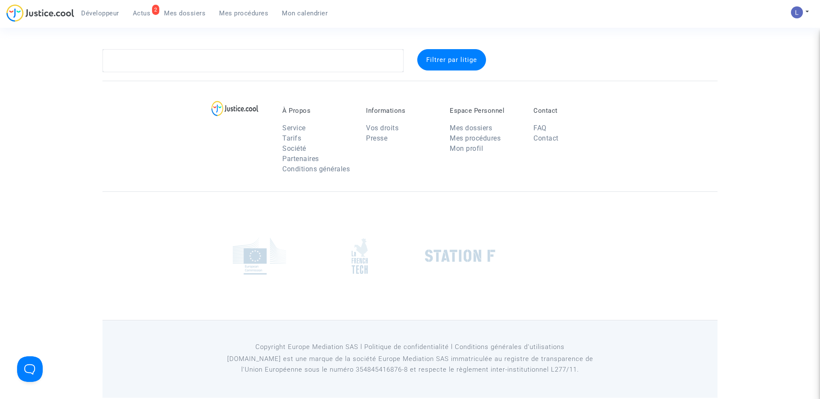
click at [141, 15] on span "Actus" at bounding box center [142, 13] width 18 height 8
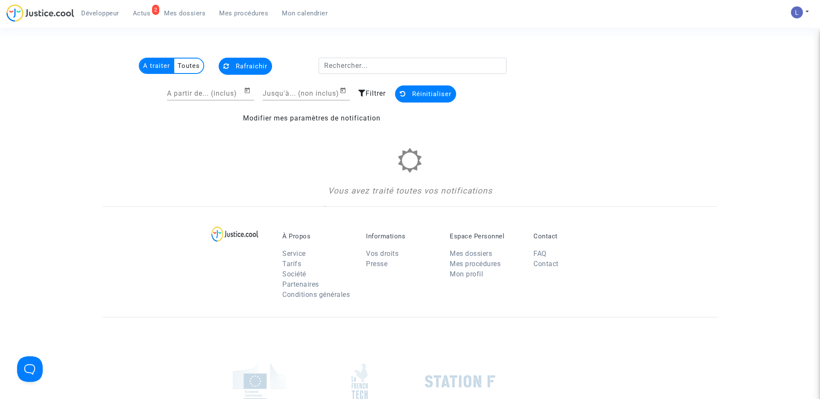
click at [182, 70] on multi-toggle-item "Toutes" at bounding box center [188, 66] width 29 height 15
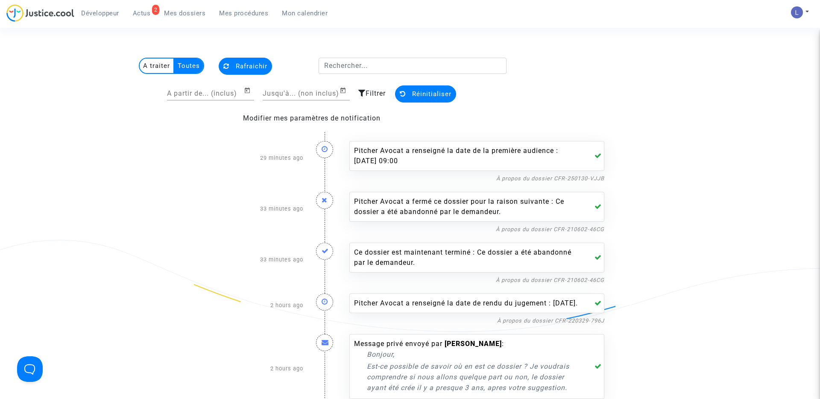
click at [243, 65] on span "Rafraichir" at bounding box center [252, 66] width 32 height 8
click at [152, 69] on multi-toggle-item "A traiter" at bounding box center [157, 66] width 35 height 15
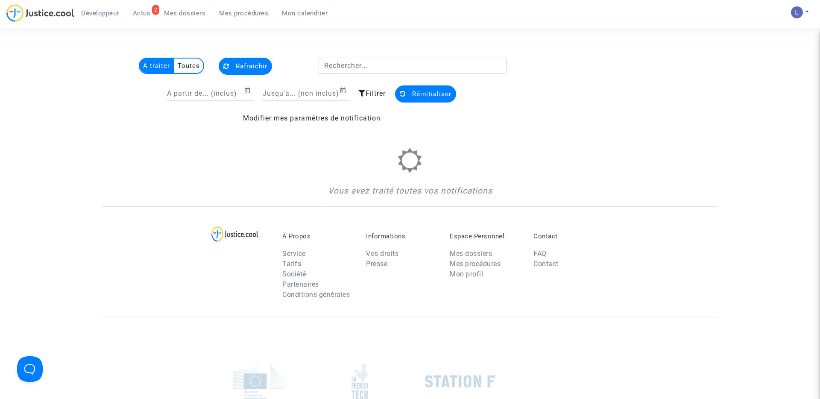
click at [256, 66] on span "Rafraichir" at bounding box center [252, 66] width 32 height 8
click at [196, 62] on multi-toggle-item "Toutes" at bounding box center [188, 66] width 29 height 15
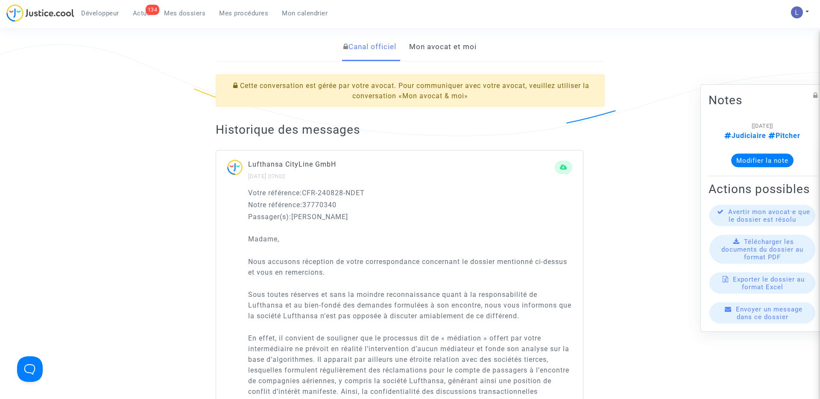
scroll to position [186, 0]
click at [432, 55] on link "Mon avocat et moi" at bounding box center [442, 48] width 67 height 28
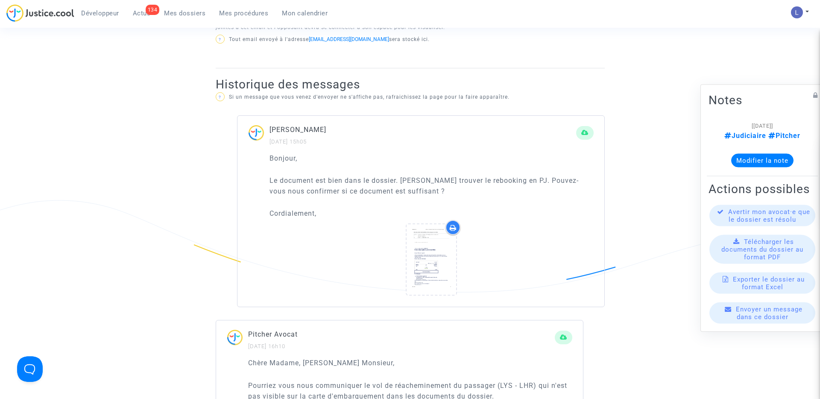
scroll to position [486, 0]
